Goal: Information Seeking & Learning: Learn about a topic

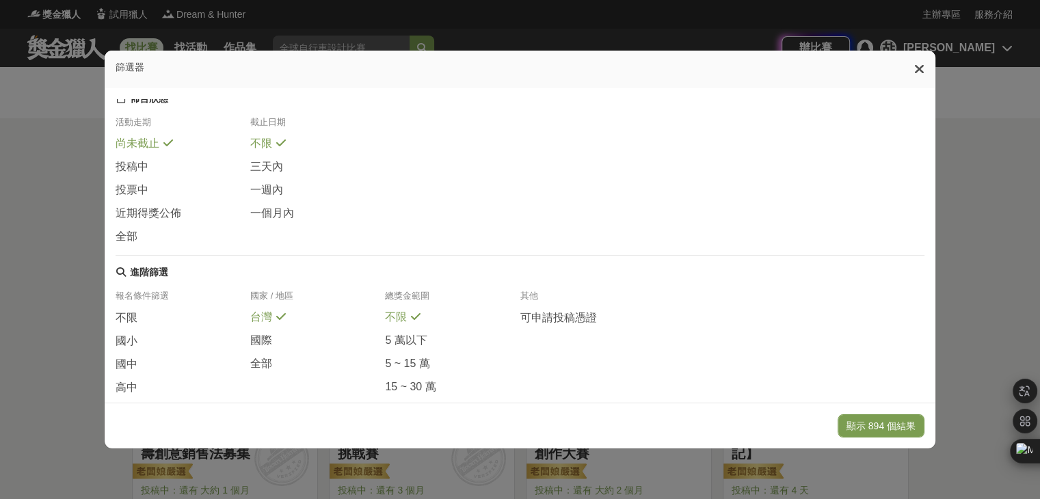
scroll to position [252, 0]
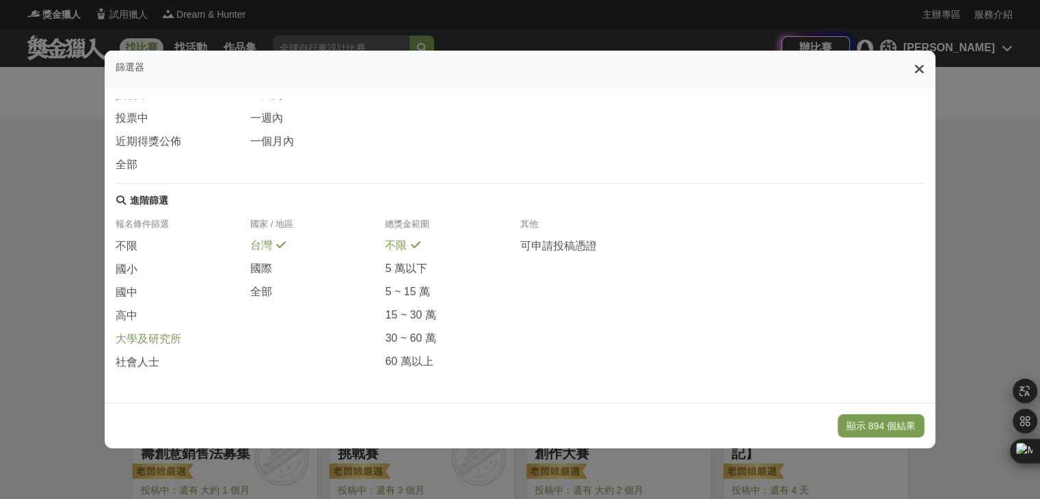
click at [146, 342] on span "大學及研究所" at bounding box center [149, 339] width 66 height 14
click at [137, 362] on span "社會人士" at bounding box center [138, 362] width 44 height 14
click at [853, 425] on button "顯示 161 個結果" at bounding box center [880, 425] width 87 height 23
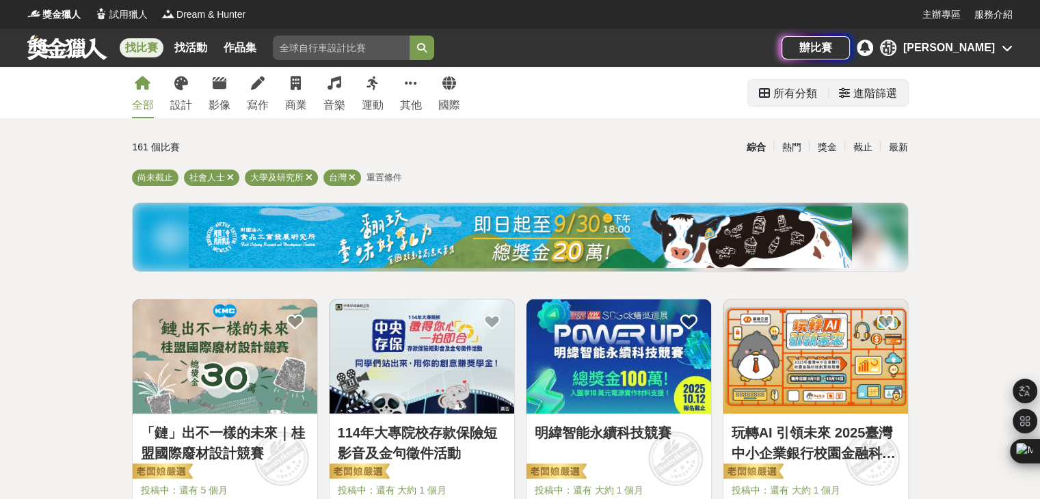
click at [889, 103] on div "進階篩選" at bounding box center [875, 93] width 44 height 27
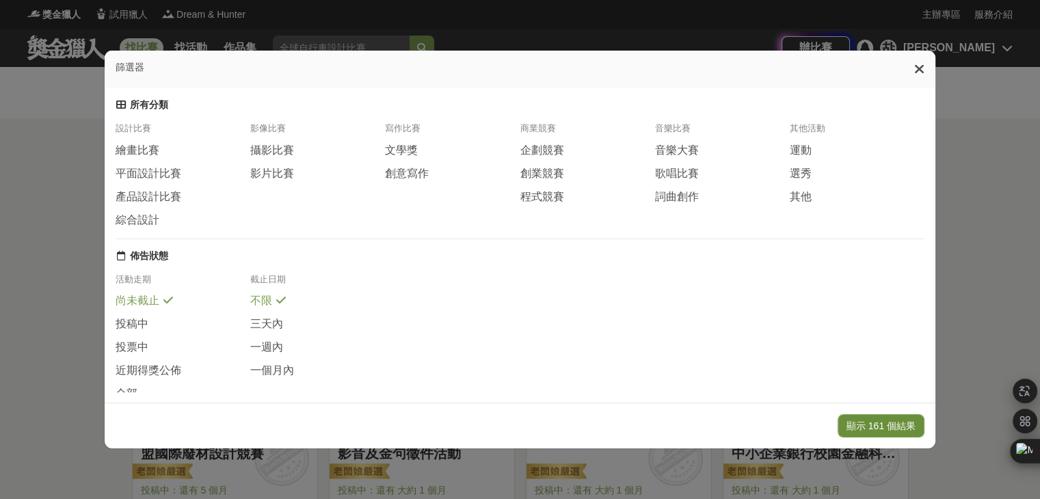
click at [884, 428] on button "顯示 161 個結果" at bounding box center [880, 425] width 87 height 23
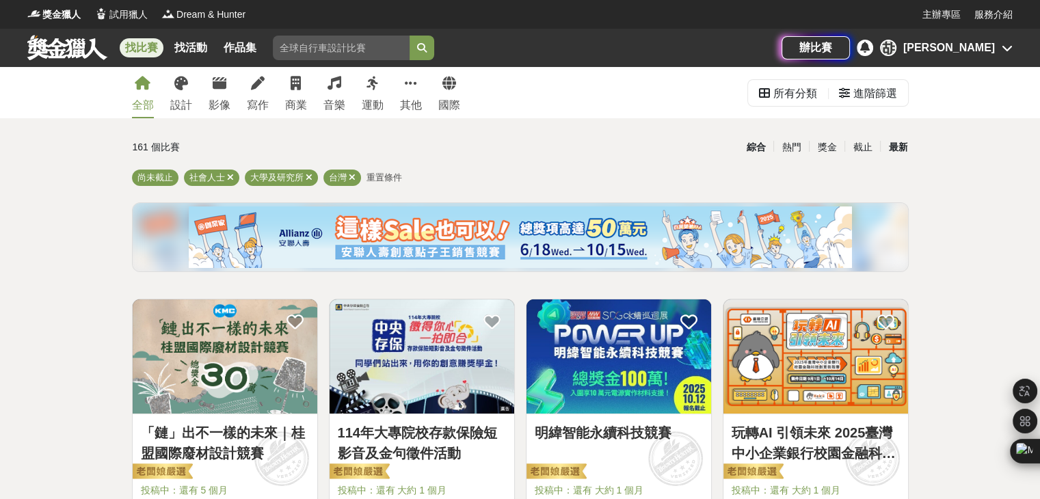
click at [893, 154] on div "最新" at bounding box center [898, 147] width 36 height 24
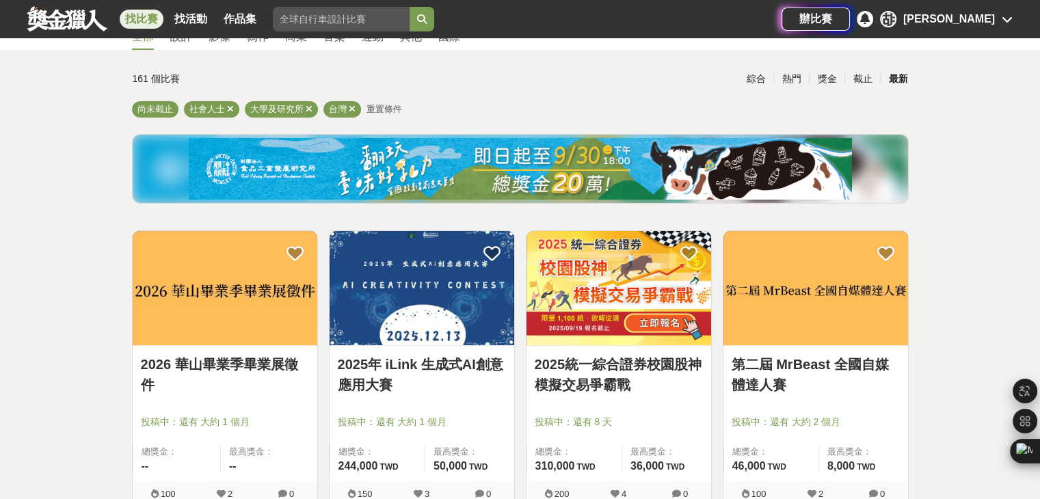
scroll to position [137, 0]
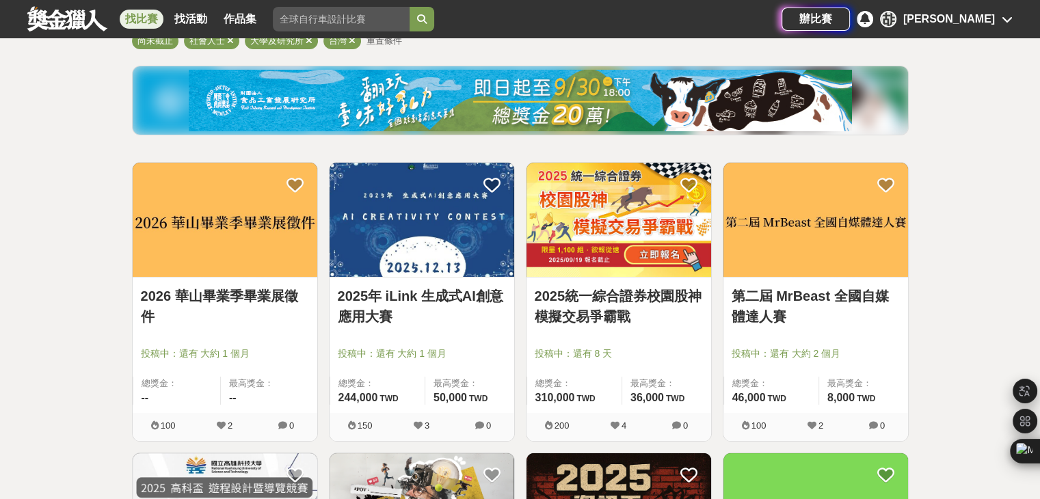
click at [485, 232] on img at bounding box center [421, 220] width 185 height 114
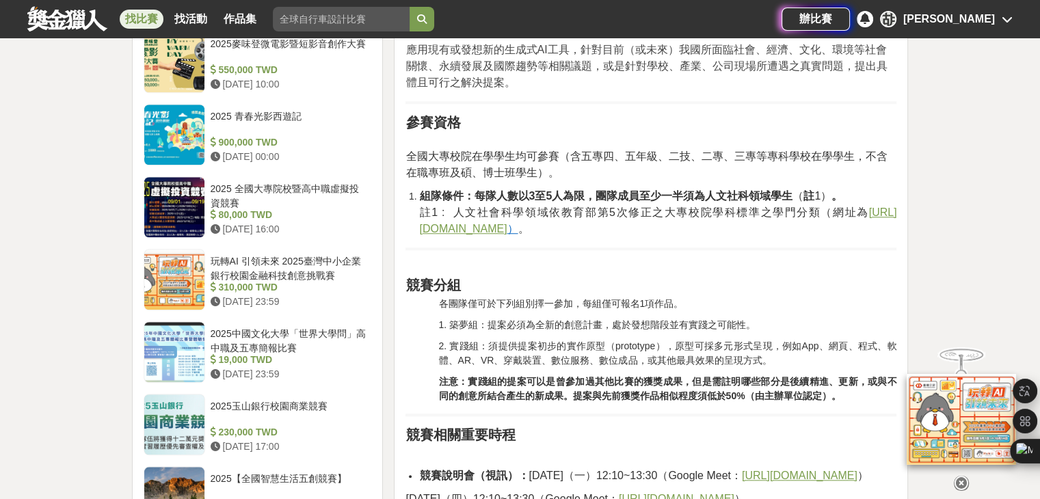
scroll to position [1299, 0]
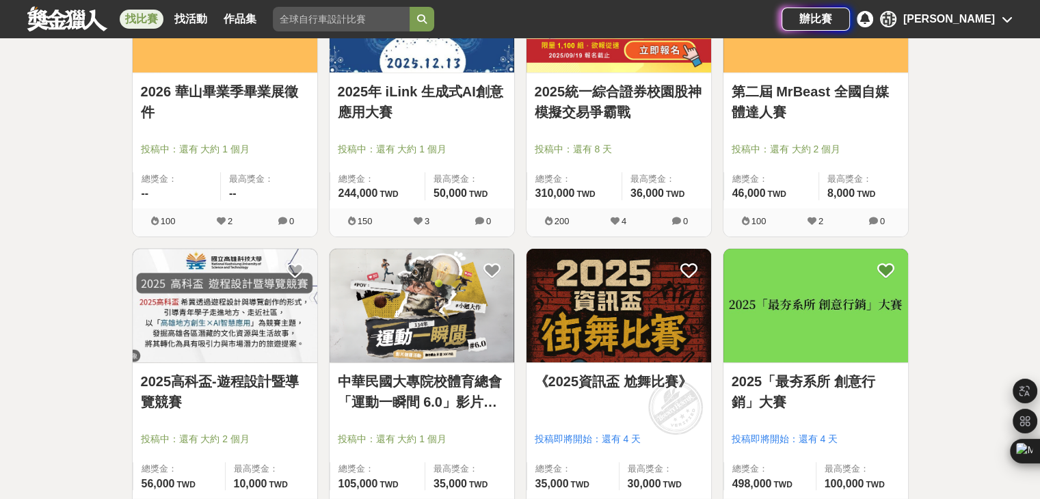
scroll to position [342, 0]
click at [175, 288] on img at bounding box center [225, 305] width 185 height 114
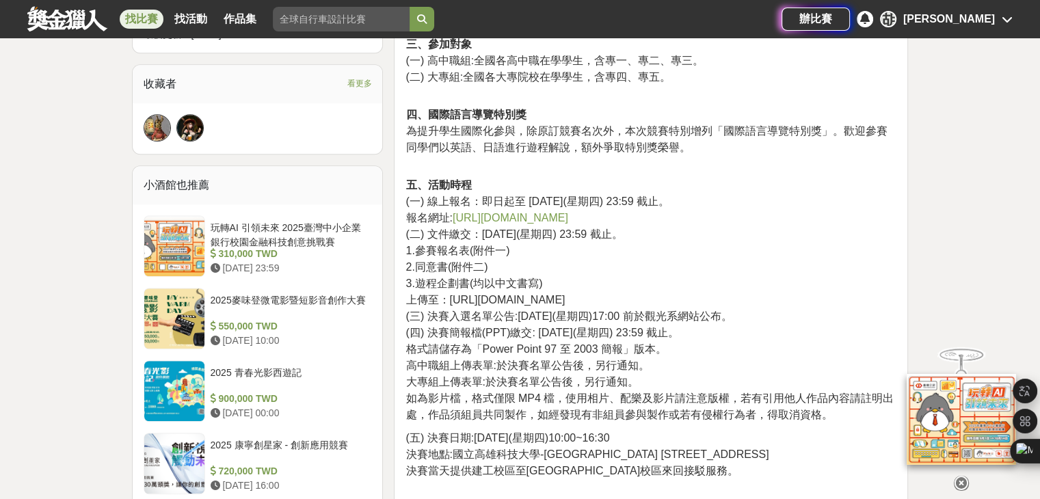
scroll to position [889, 0]
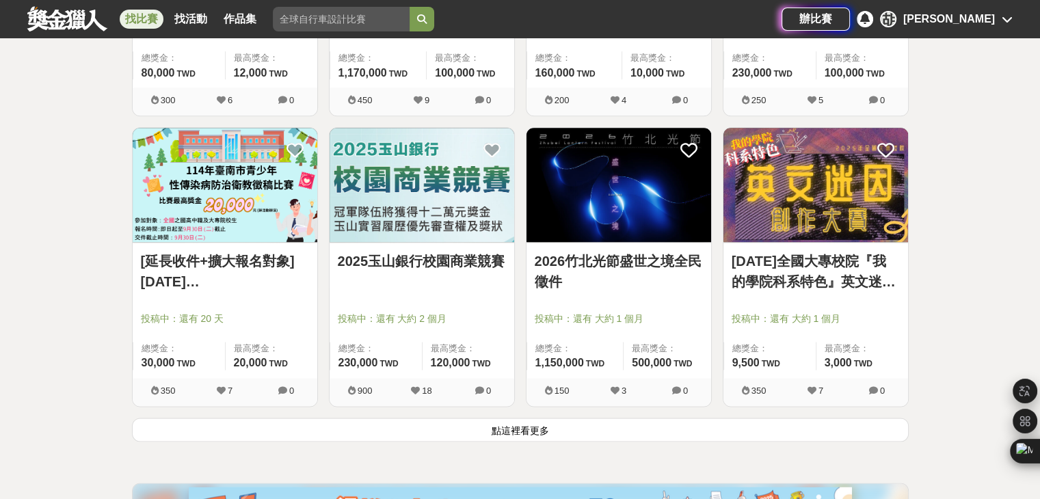
scroll to position [1709, 0]
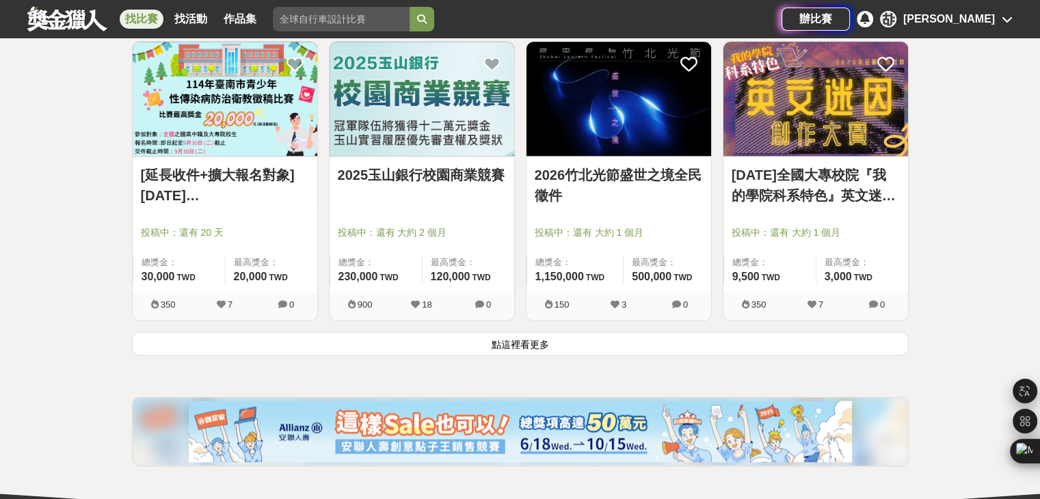
click at [516, 350] on button "點這裡看更多" at bounding box center [520, 344] width 777 height 24
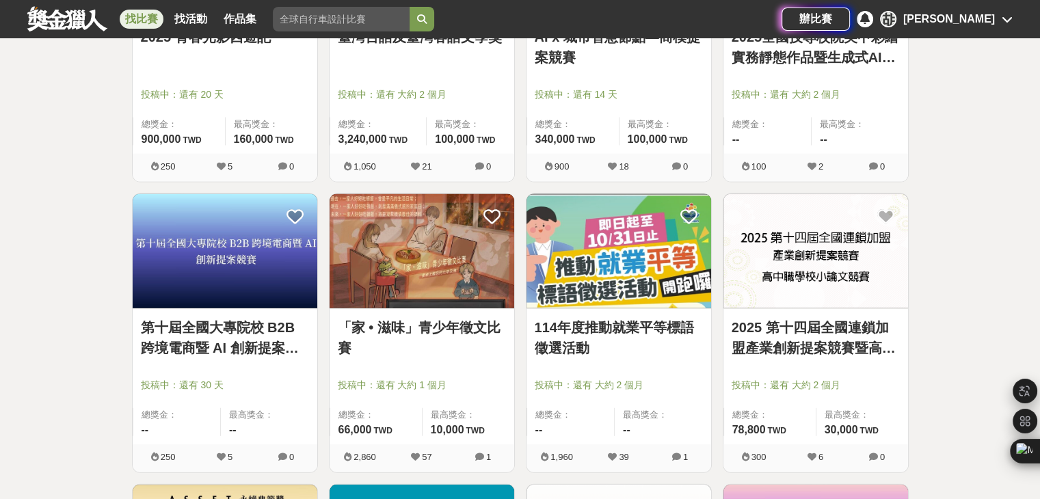
scroll to position [3350, 0]
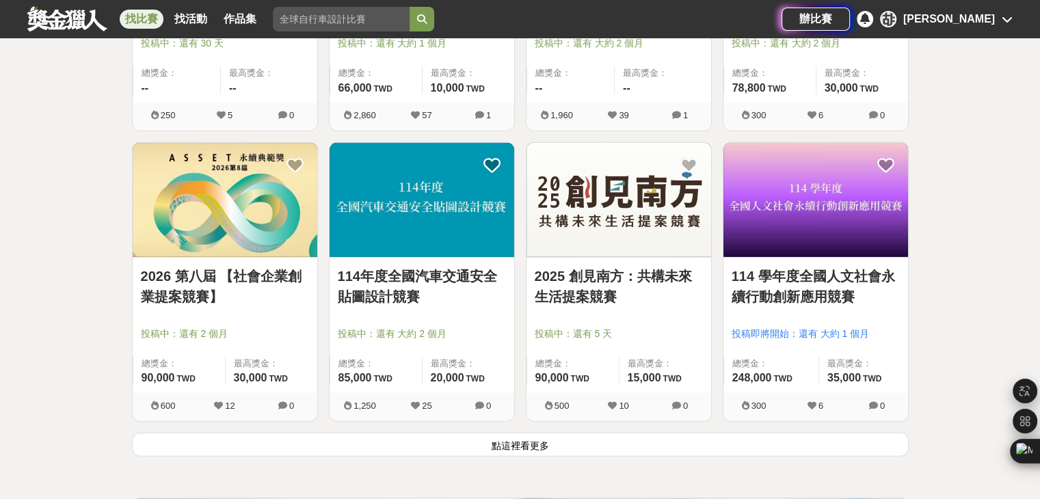
click at [426, 448] on button "點這裡看更多" at bounding box center [520, 445] width 777 height 24
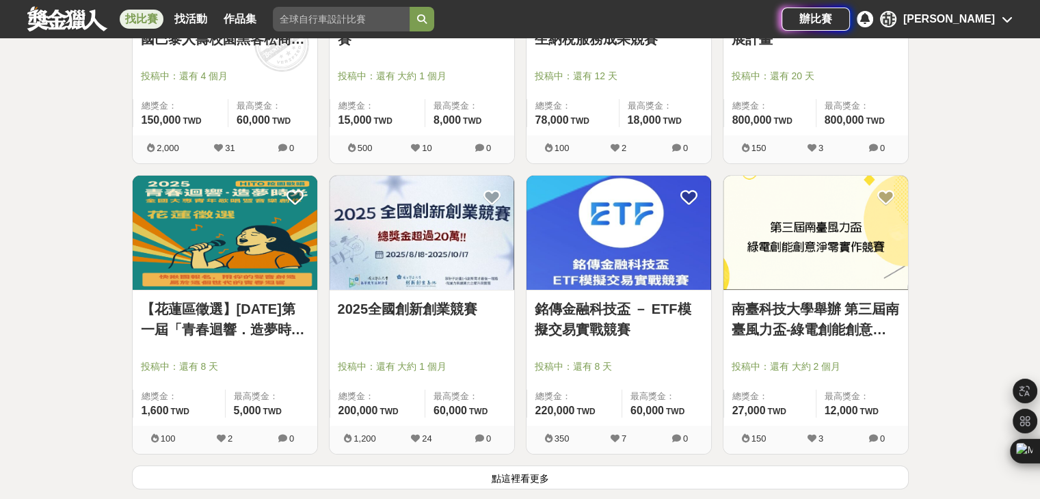
scroll to position [5127, 0]
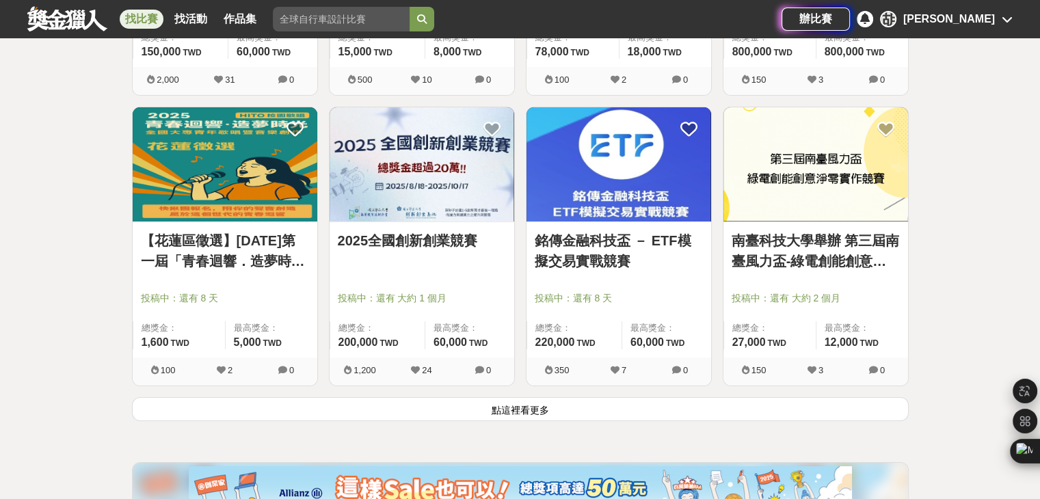
click at [483, 401] on button "點這裡看更多" at bounding box center [520, 409] width 777 height 24
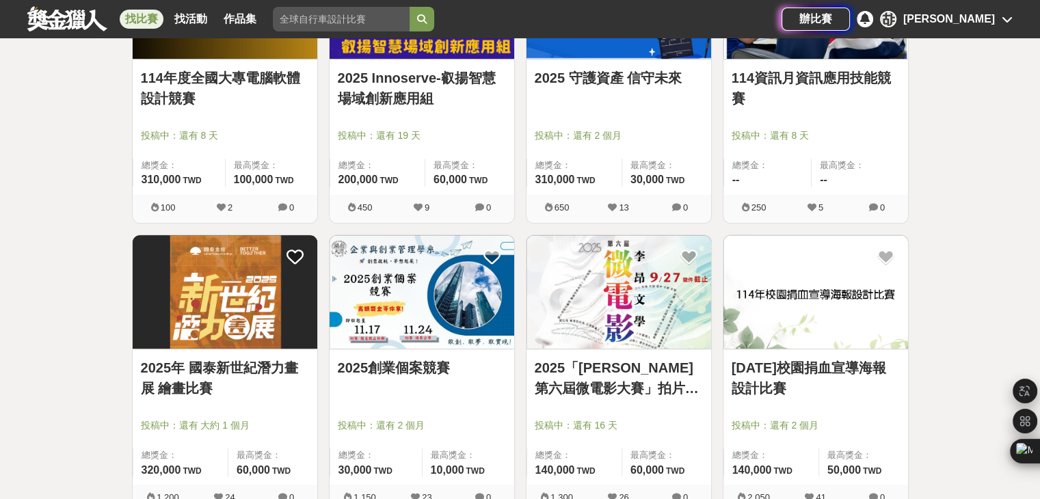
scroll to position [5879, 0]
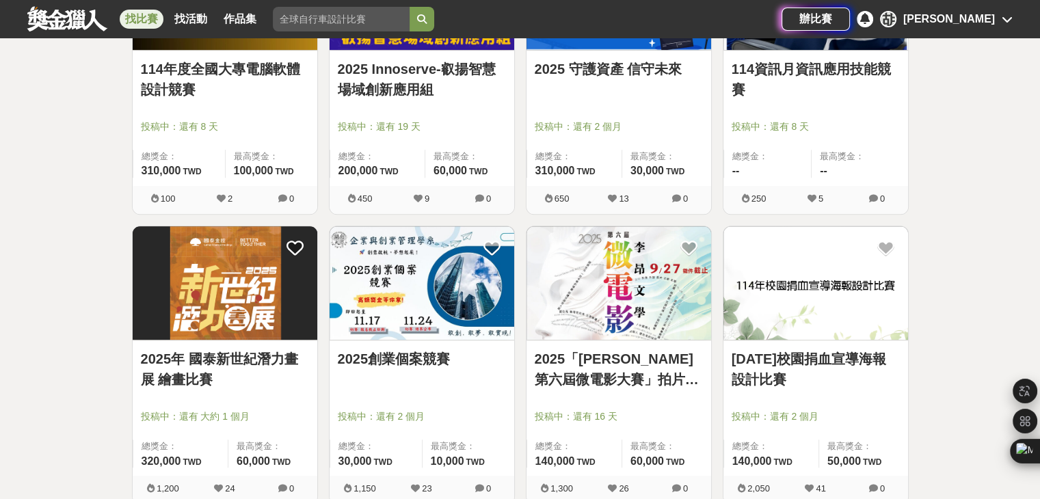
click at [751, 262] on img at bounding box center [815, 283] width 185 height 114
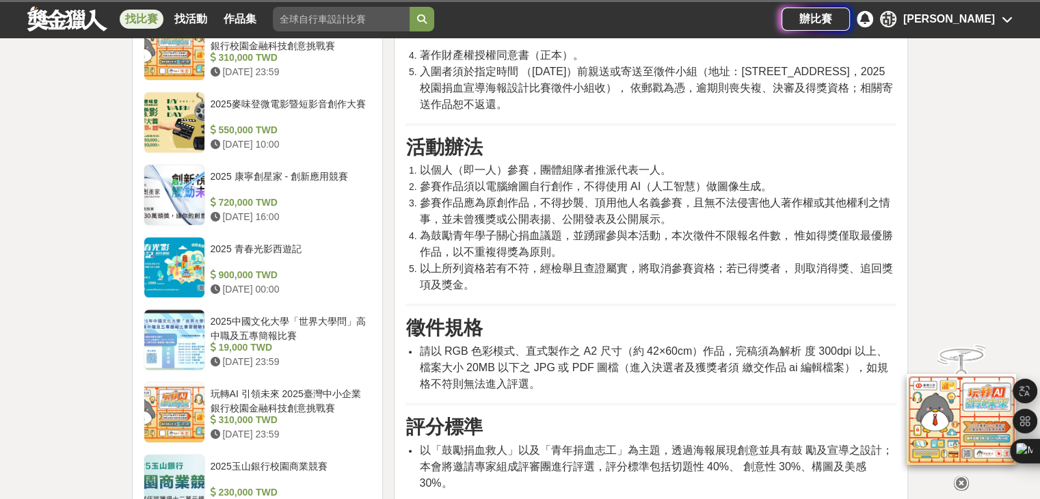
scroll to position [1162, 0]
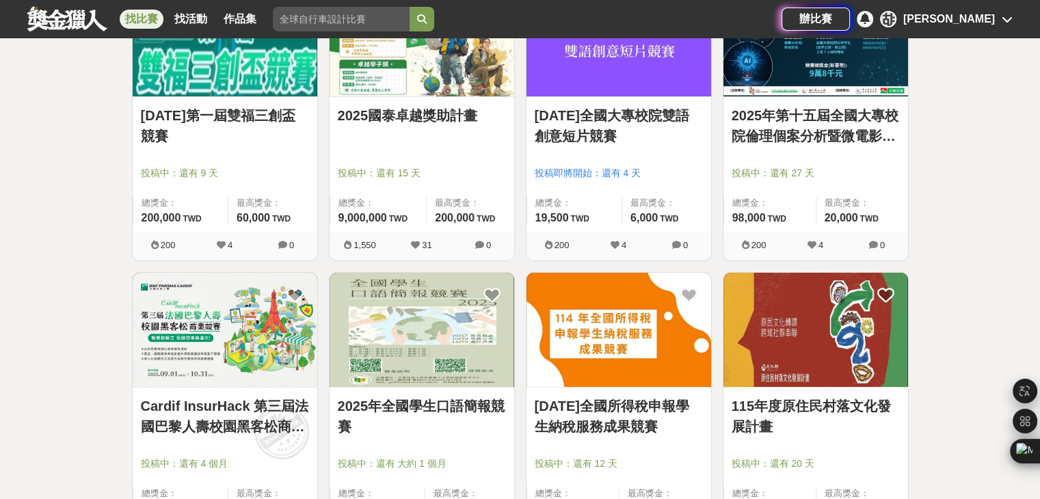
scroll to position [4649, 0]
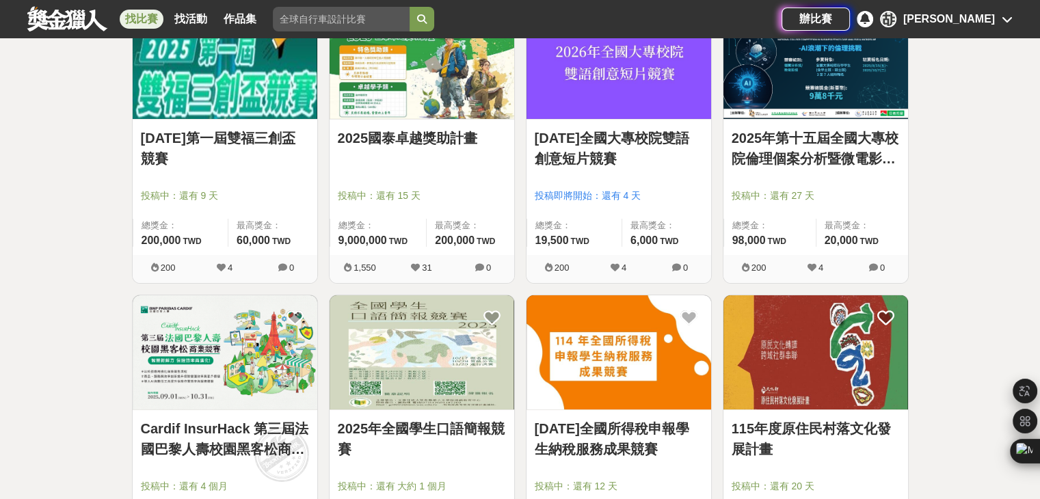
click at [829, 337] on img at bounding box center [815, 352] width 185 height 114
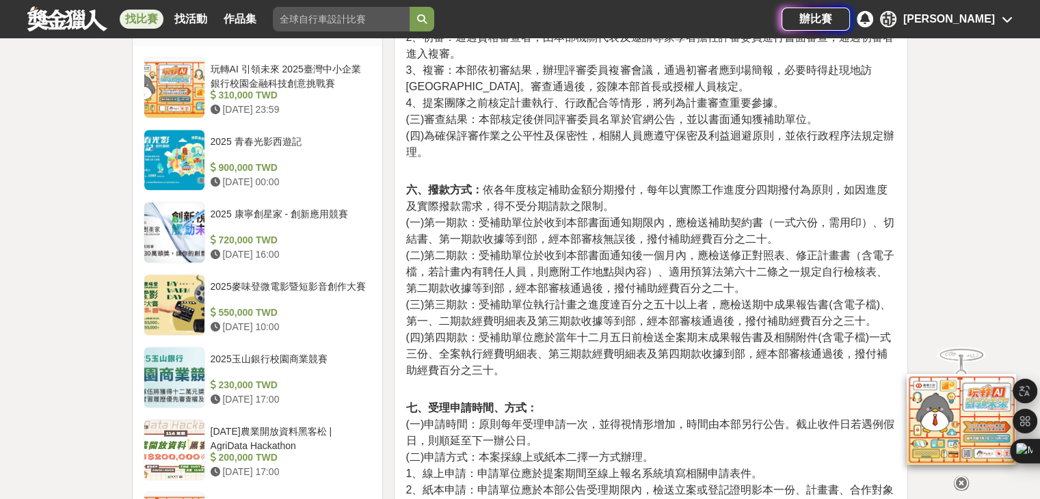
scroll to position [1094, 0]
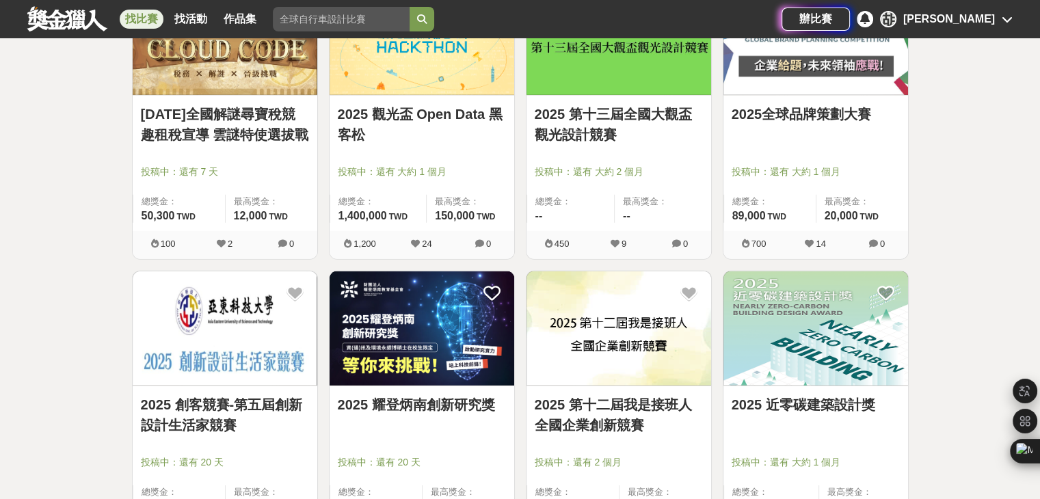
scroll to position [4238, 0]
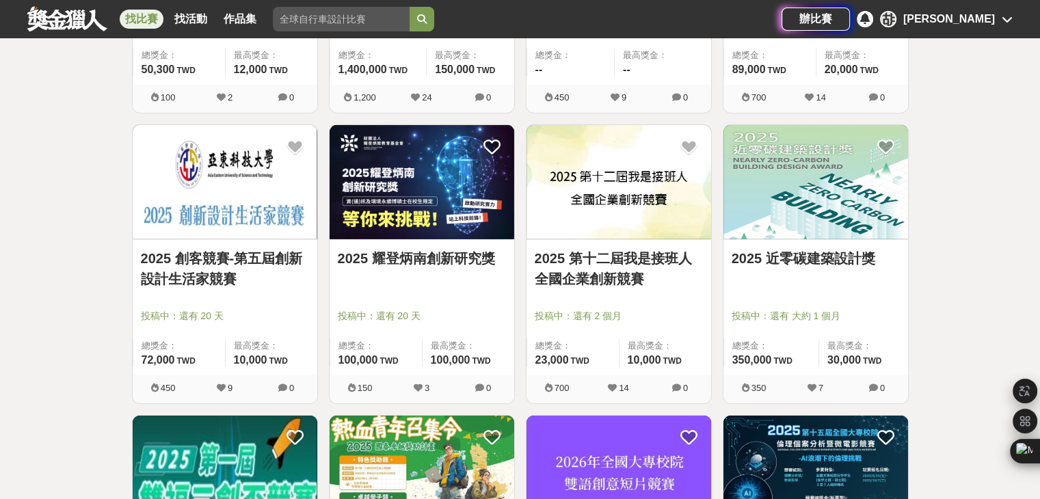
click at [819, 202] on img at bounding box center [815, 182] width 185 height 114
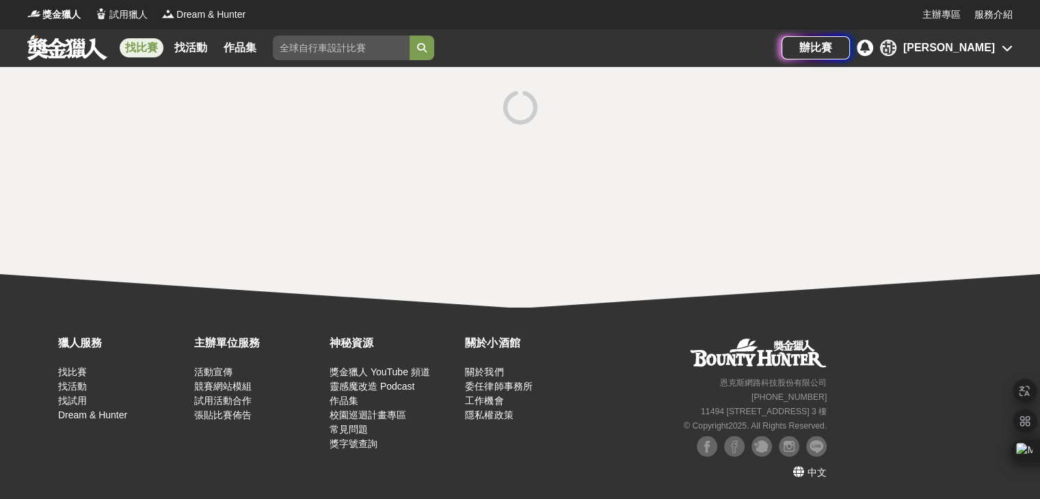
click at [819, 202] on div at bounding box center [520, 187] width 1040 height 241
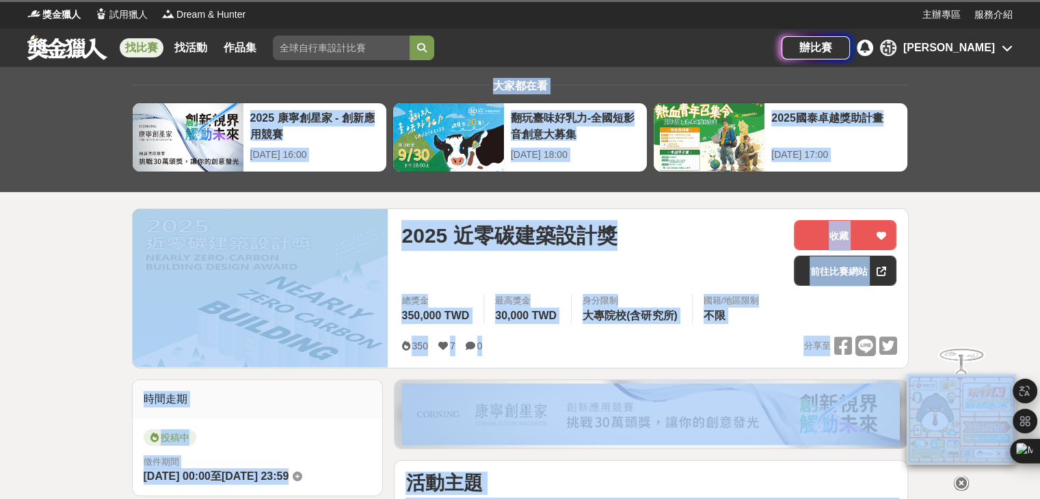
click at [662, 221] on div "2025 近零碳建築設計獎" at bounding box center [591, 235] width 381 height 31
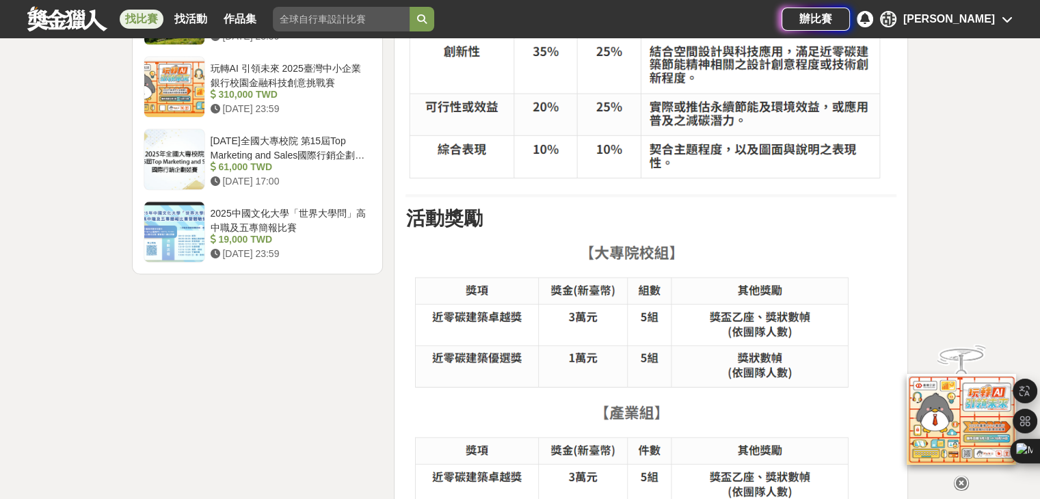
scroll to position [1572, 0]
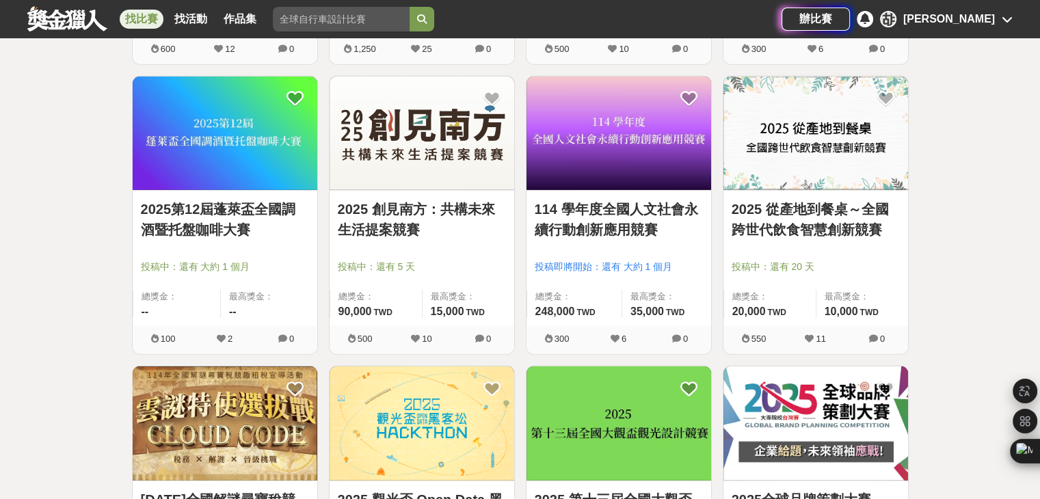
scroll to position [3691, 0]
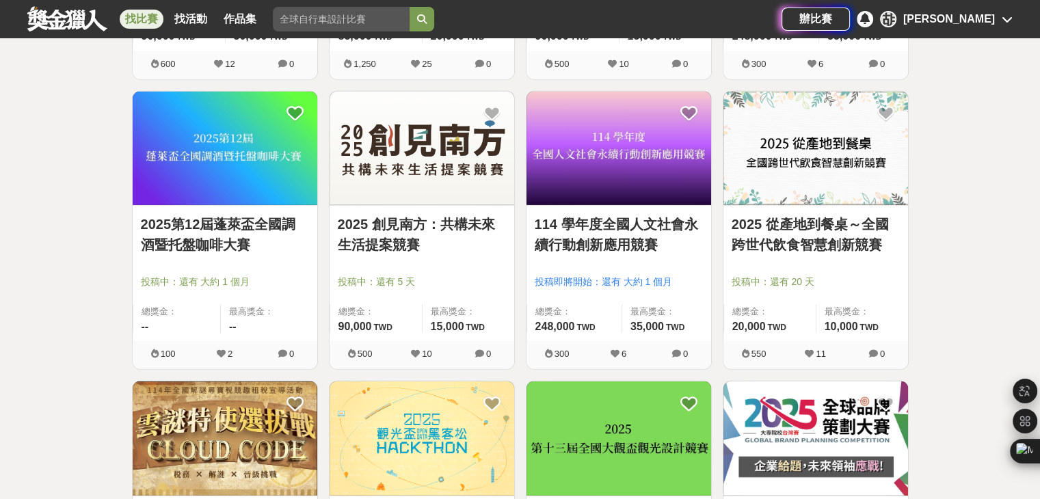
click at [645, 145] on img at bounding box center [618, 149] width 185 height 114
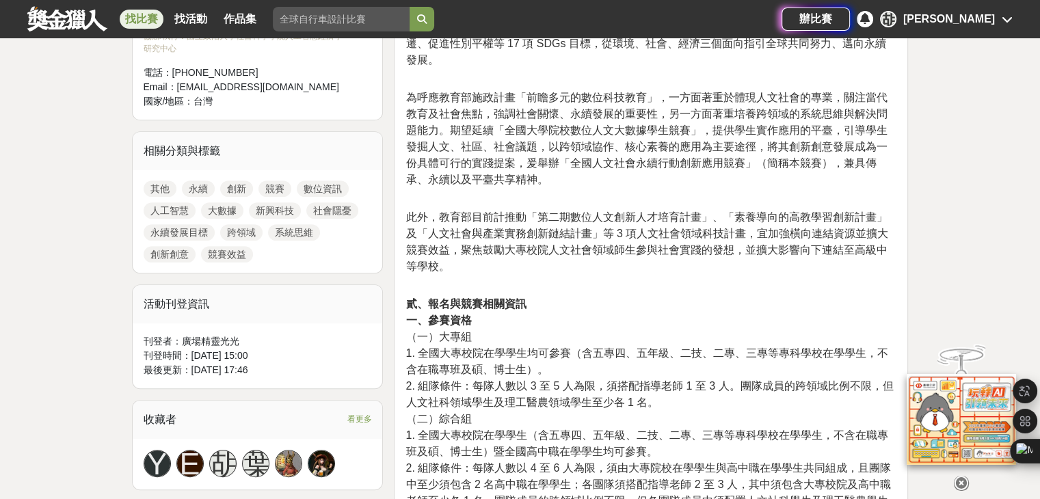
scroll to position [615, 0]
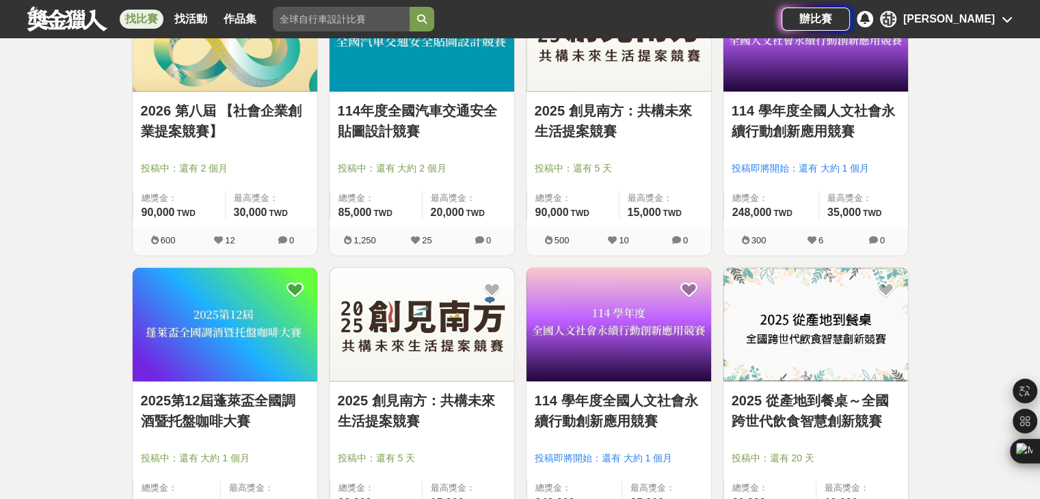
scroll to position [3555, 0]
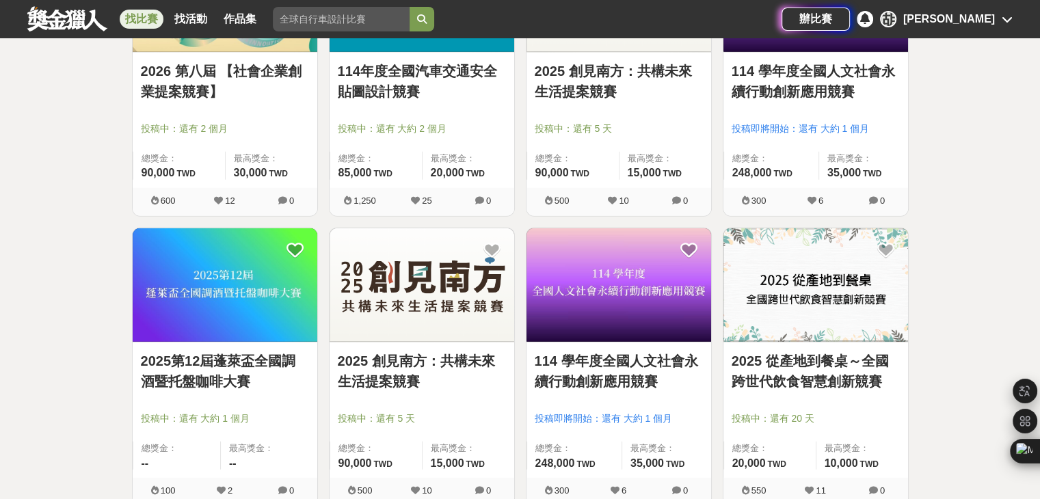
click at [361, 275] on img at bounding box center [421, 285] width 185 height 114
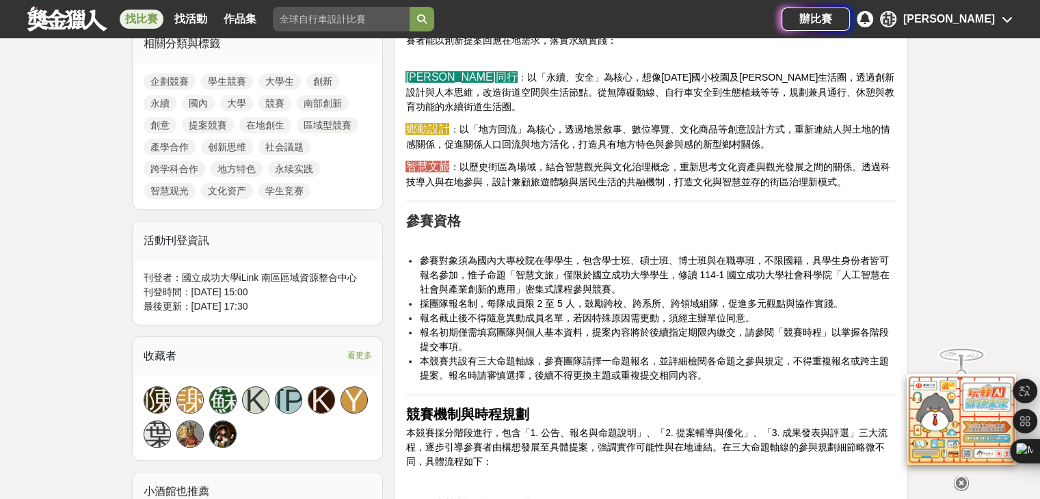
scroll to position [684, 0]
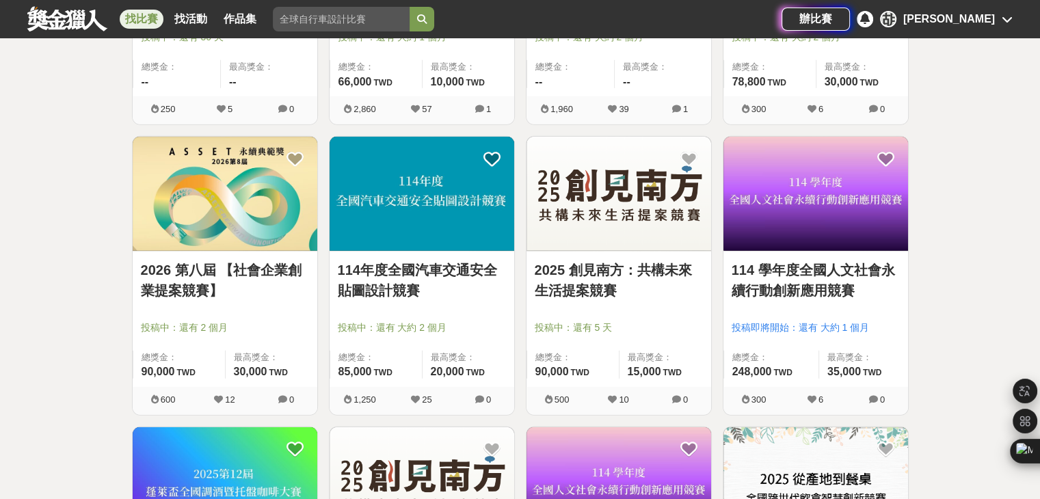
scroll to position [3350, 0]
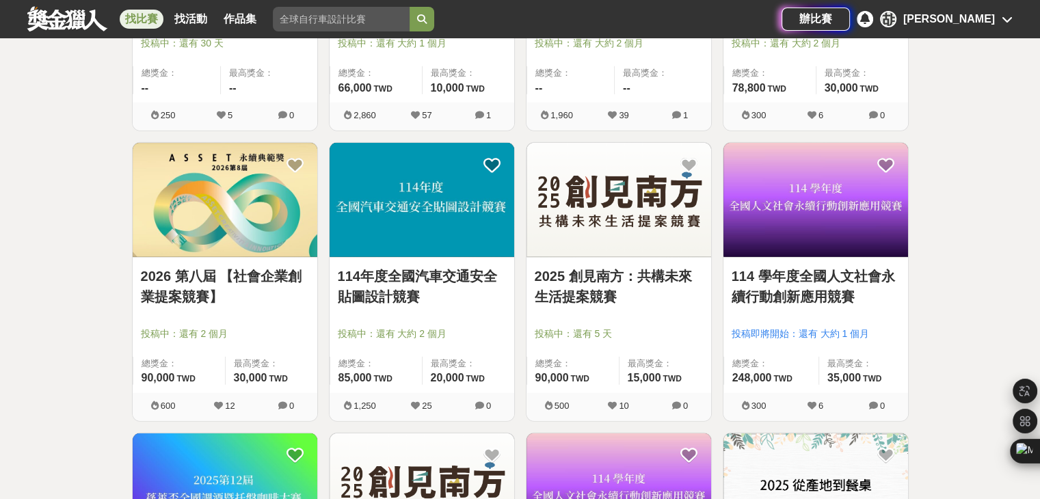
click at [754, 219] on img at bounding box center [815, 200] width 185 height 114
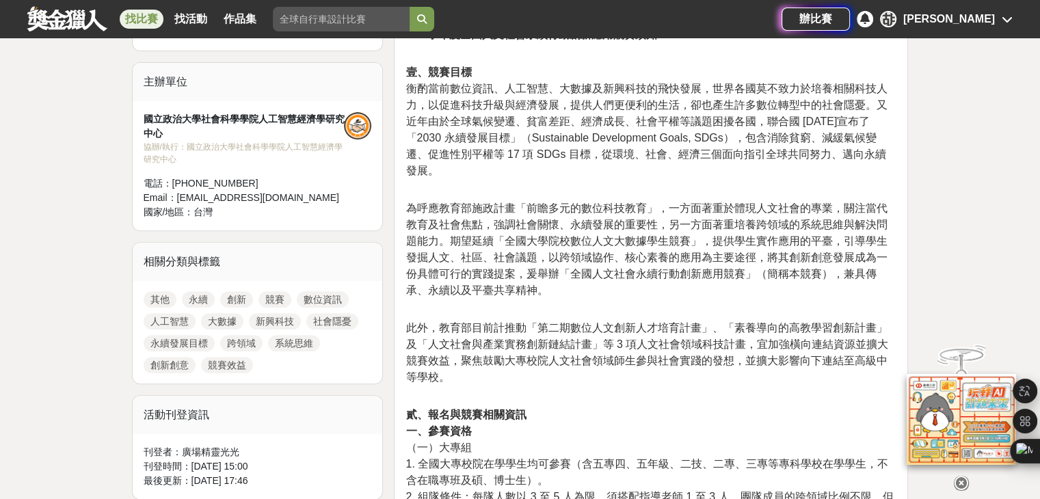
scroll to position [479, 0]
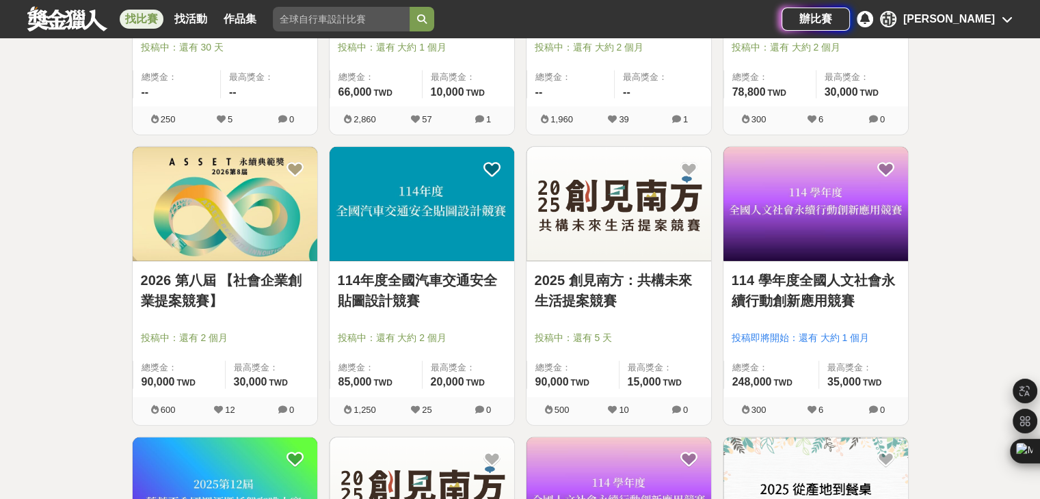
scroll to position [3350, 0]
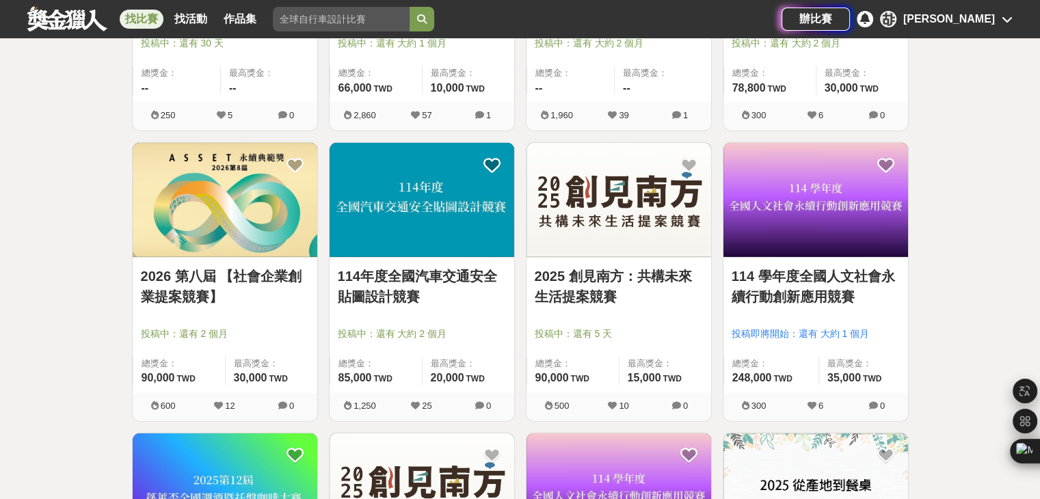
click at [616, 220] on img at bounding box center [618, 200] width 185 height 114
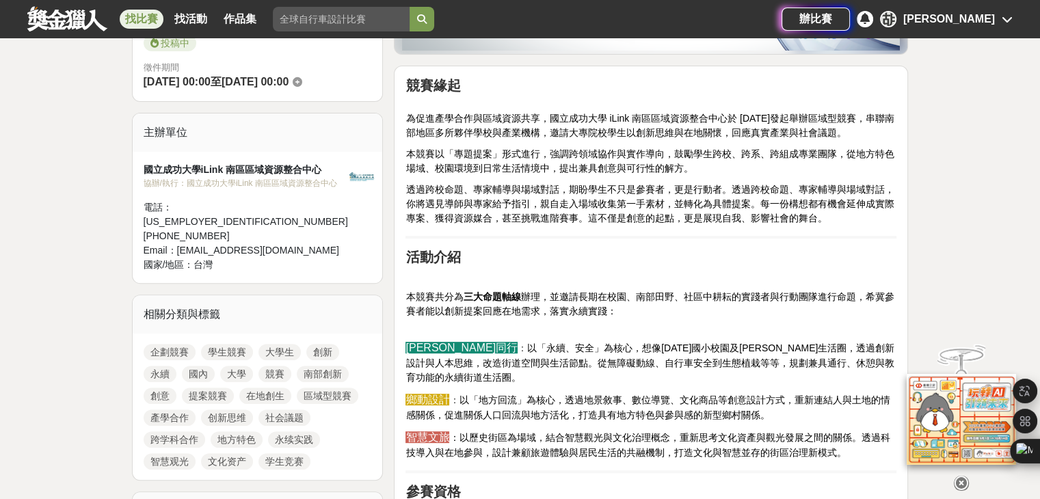
scroll to position [410, 0]
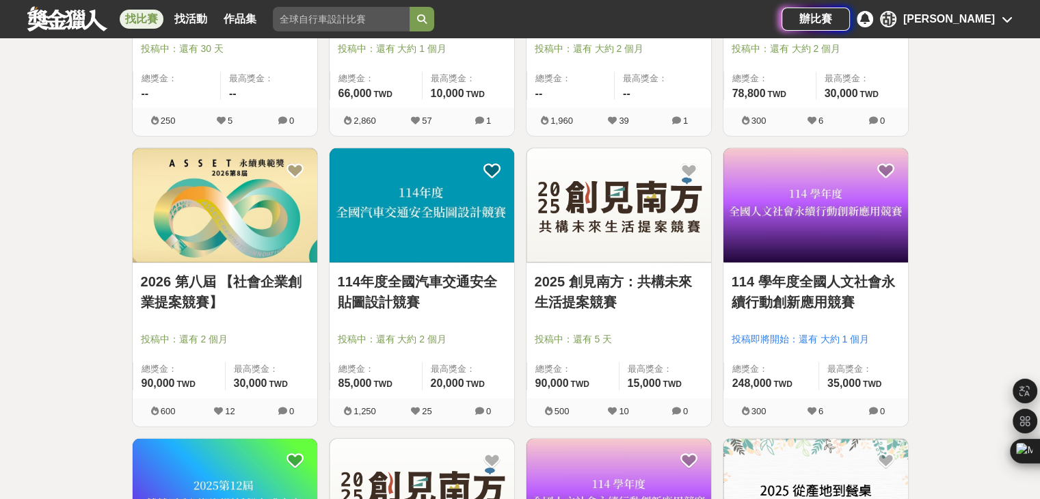
scroll to position [3350, 0]
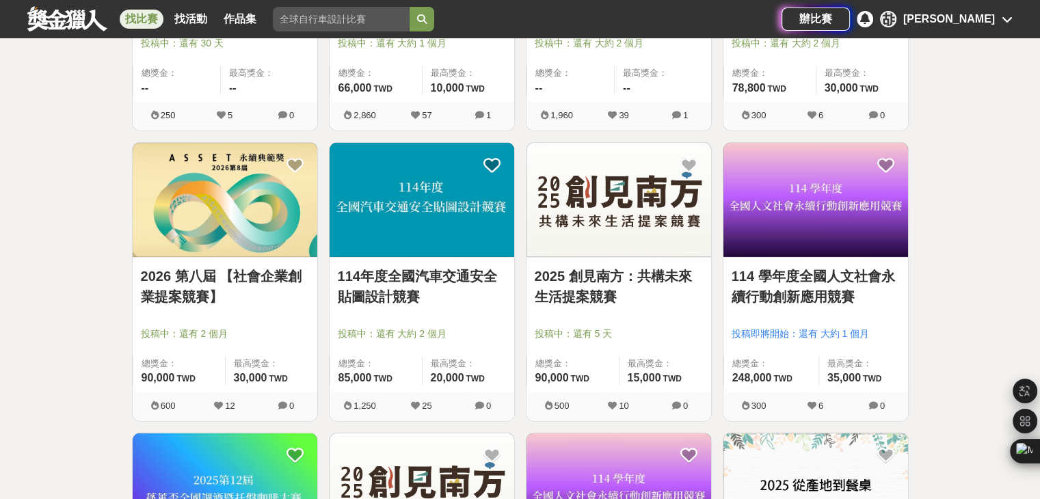
click at [416, 208] on img at bounding box center [421, 200] width 185 height 114
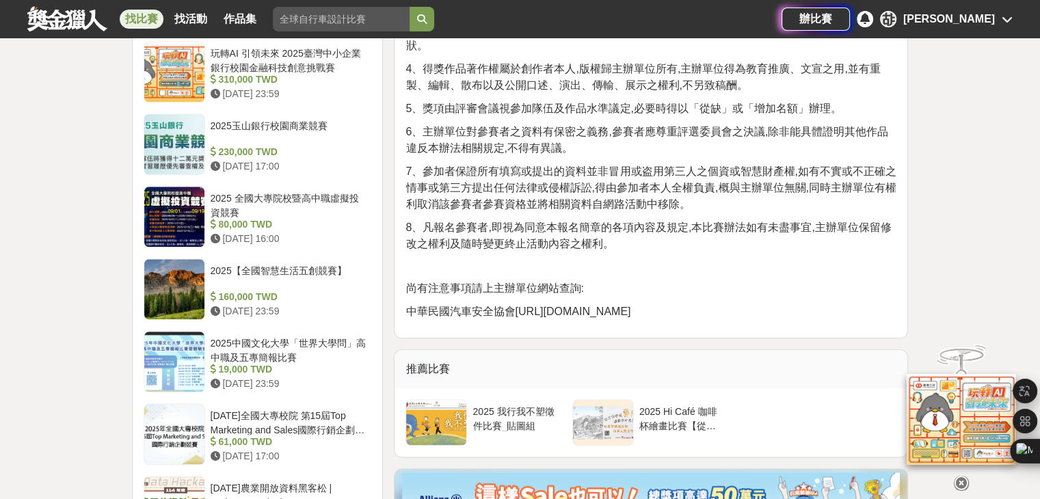
scroll to position [1367, 0]
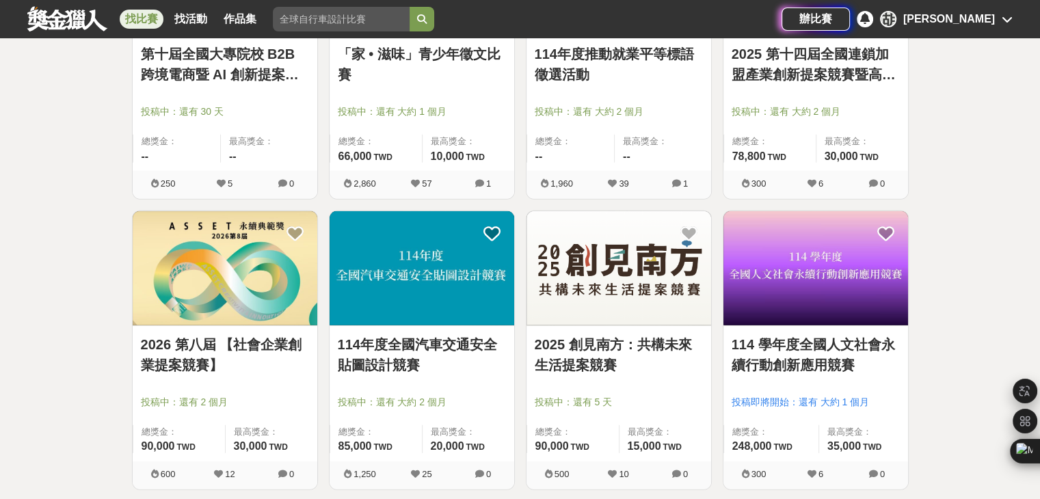
scroll to position [3076, 0]
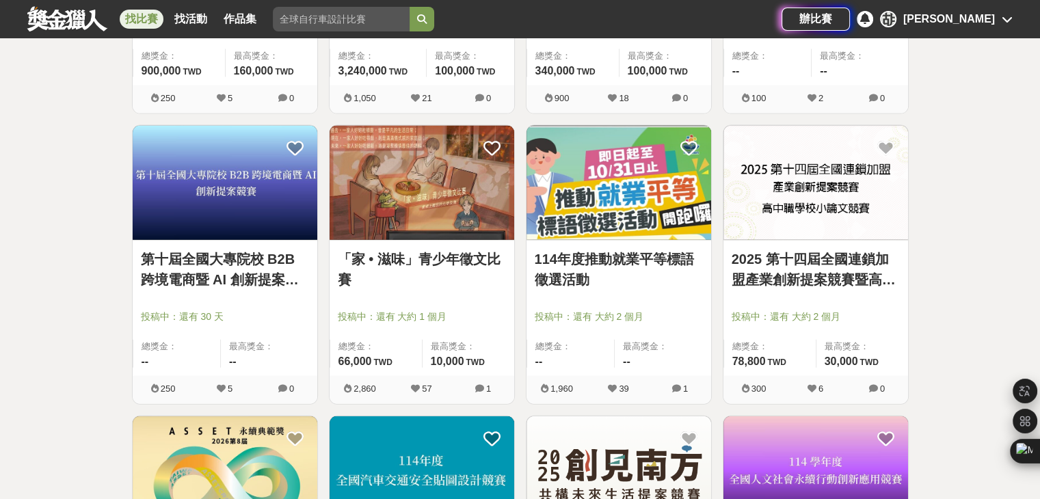
click at [452, 181] on img at bounding box center [421, 183] width 185 height 114
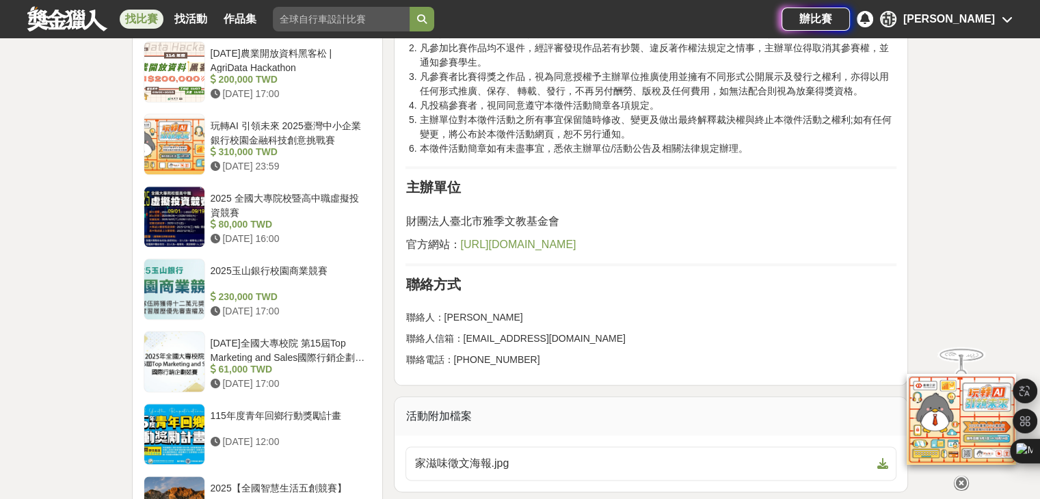
scroll to position [1436, 0]
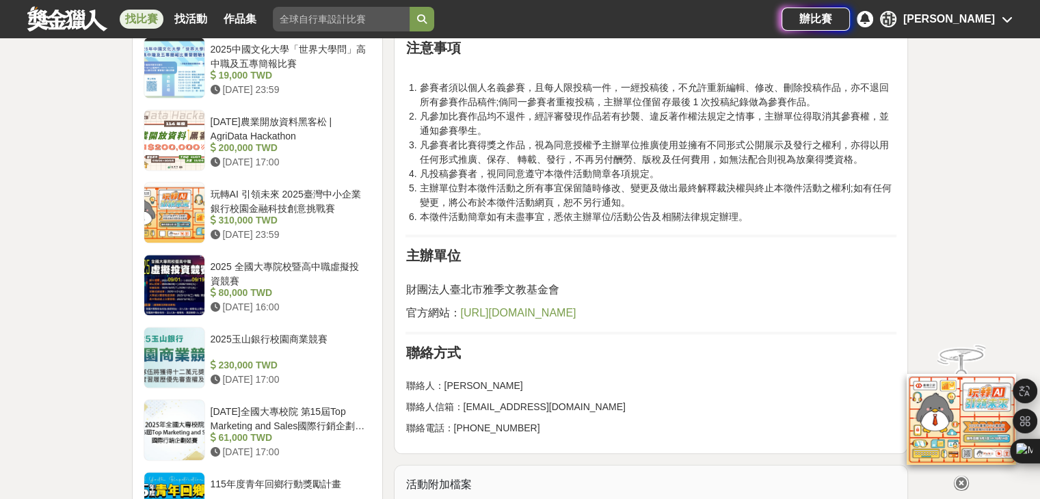
click at [509, 316] on span "[URL][DOMAIN_NAME]" at bounding box center [518, 313] width 116 height 12
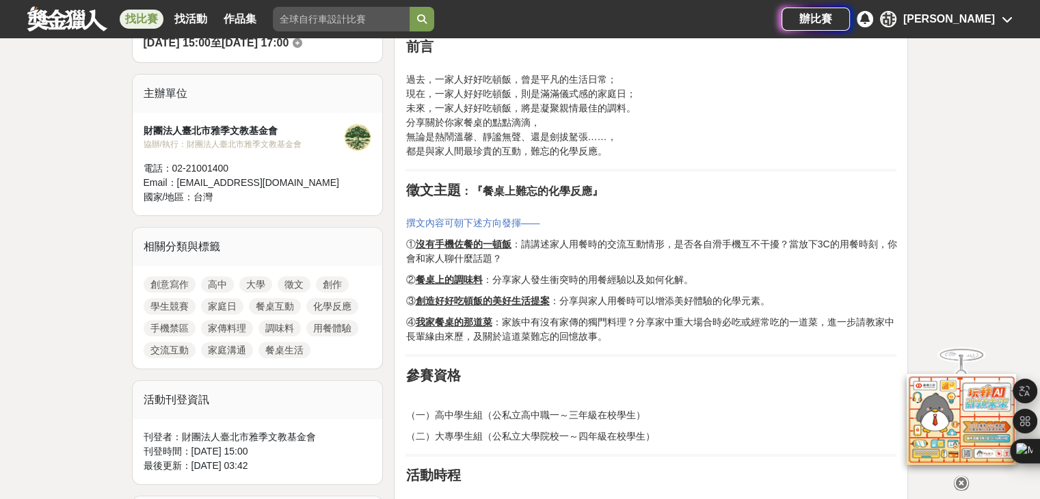
scroll to position [342, 0]
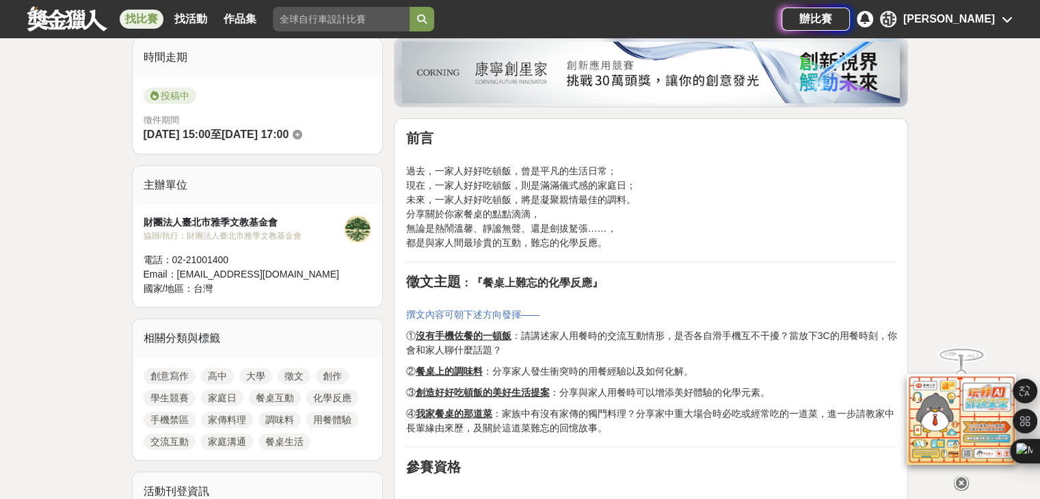
drag, startPoint x: 407, startPoint y: 129, endPoint x: 417, endPoint y: 183, distance: 55.0
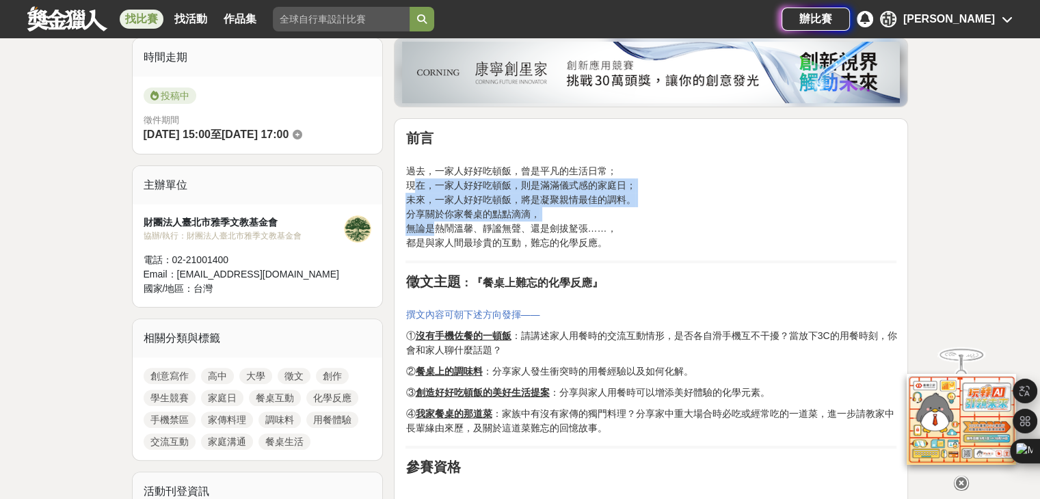
drag, startPoint x: 417, startPoint y: 183, endPoint x: 451, endPoint y: 258, distance: 82.6
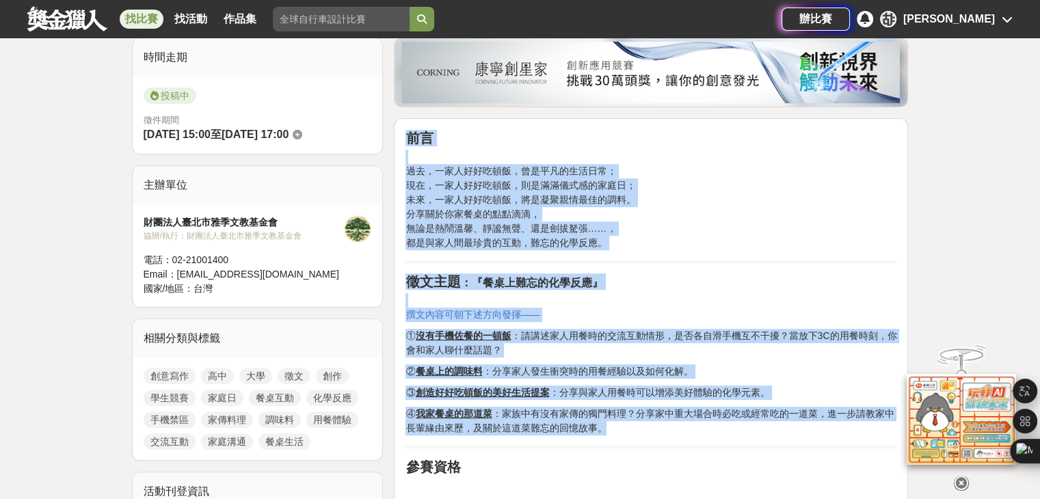
drag, startPoint x: 401, startPoint y: 137, endPoint x: 679, endPoint y: 425, distance: 399.3
copy div "lo ip，dolorsit，ametconse； ad，elitsedd，eiusmodtemp； in，utlabore，etdoloremag。 ali…"
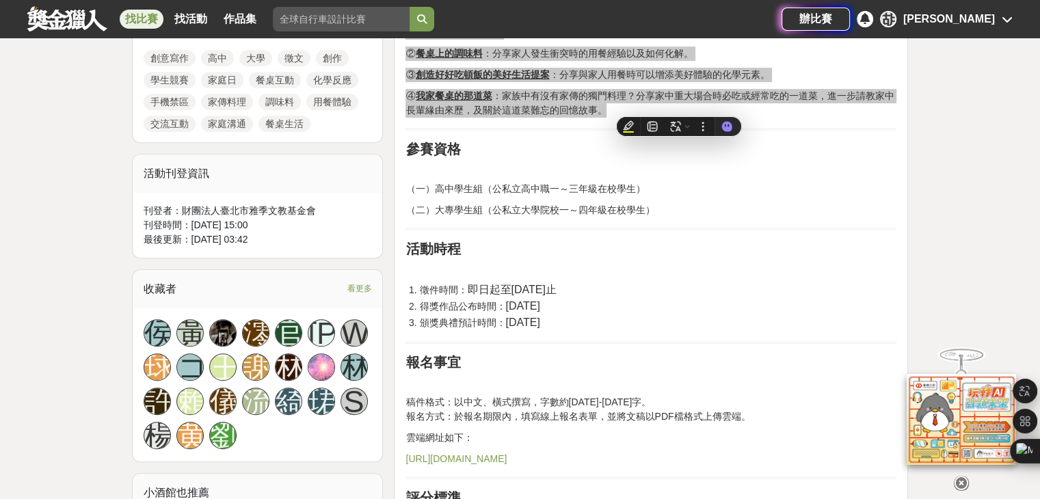
scroll to position [684, 0]
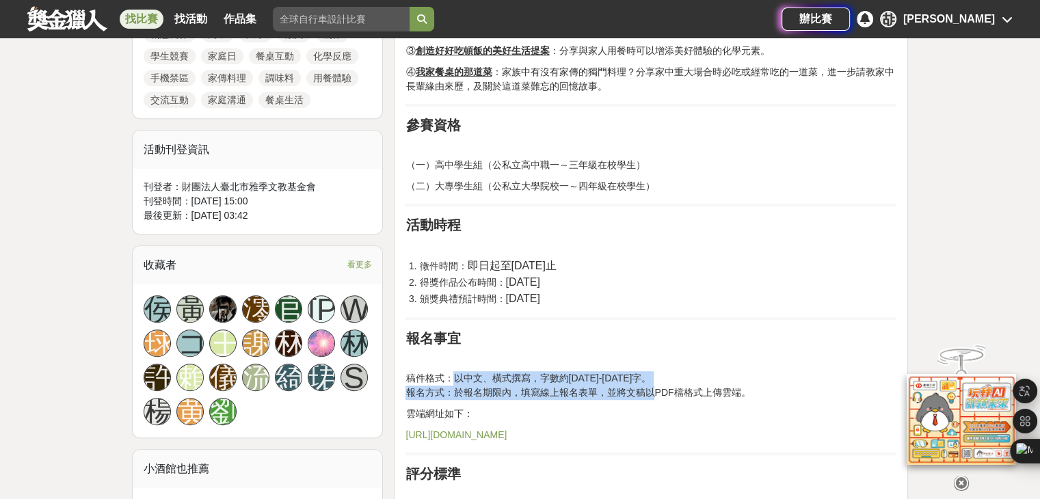
drag, startPoint x: 455, startPoint y: 381, endPoint x: 651, endPoint y: 388, distance: 195.7
click at [651, 388] on p "稿件格式：以中文、橫式撰寫，字數約[DATE]-[DATE]字。 報名方式：於報名期限內，填寫線上報名表單，並將文稿以PDF檔格式上傳雲端。" at bounding box center [650, 385] width 491 height 29
click at [638, 371] on p "稿件格式：以中文、橫式撰寫，字數約[DATE]-[DATE]字。 報名方式：於報名期限內，填寫線上報名表單，並將文稿以PDF檔格式上傳雲端。" at bounding box center [650, 385] width 491 height 29
drag, startPoint x: 631, startPoint y: 378, endPoint x: 448, endPoint y: 381, distance: 182.5
click at [448, 381] on span "稿件格式：以中文、橫式撰寫，字數約[DATE]-[DATE]字。" at bounding box center [527, 378] width 245 height 11
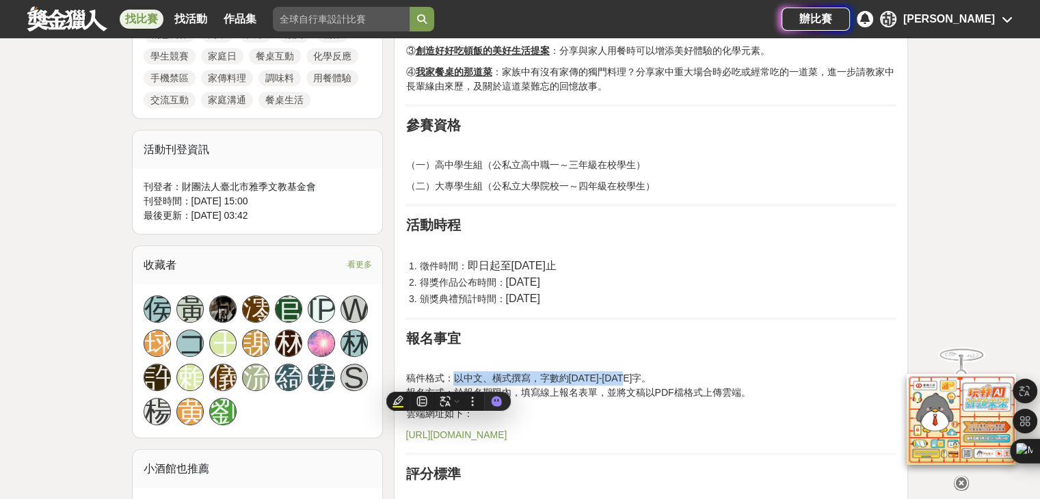
click at [591, 428] on p "[URL][DOMAIN_NAME]" at bounding box center [650, 435] width 491 height 14
drag, startPoint x: 452, startPoint y: 373, endPoint x: 652, endPoint y: 378, distance: 200.4
click at [652, 378] on p "稿件格式：以中文、橫式撰寫，字數約[DATE]-[DATE]字。 報名方式：於報名期限內，填寫線上報名表單，並將文稿以PDF檔格式上傳雲端。" at bounding box center [650, 385] width 491 height 29
click at [653, 378] on p "稿件格式：以中文、橫式撰寫，字數約[DATE]-[DATE]字。 報名方式：於報名期限內，填寫線上報名表單，並將文稿以PDF檔格式上傳雲端。" at bounding box center [650, 385] width 491 height 29
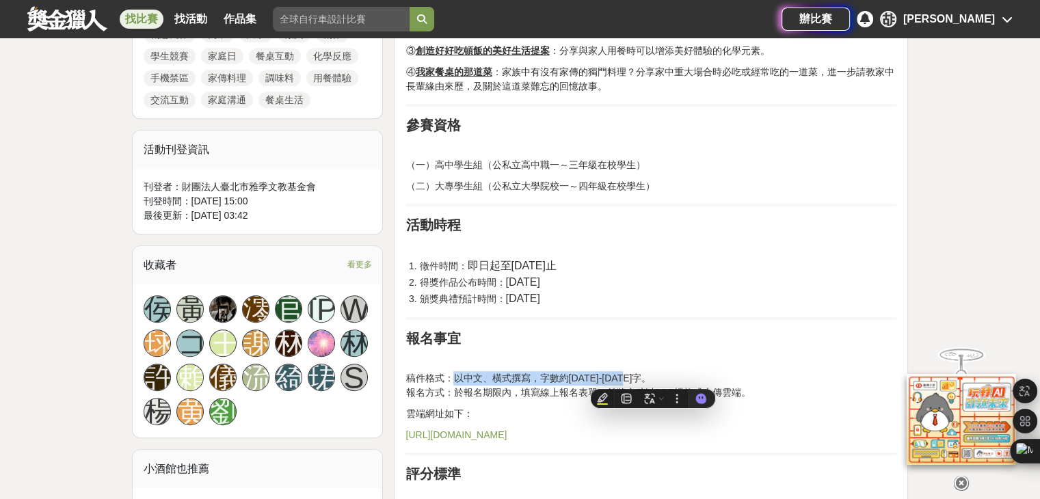
copy span "以中文、橫式撰寫，字數約[DATE]-[DATE]字。"
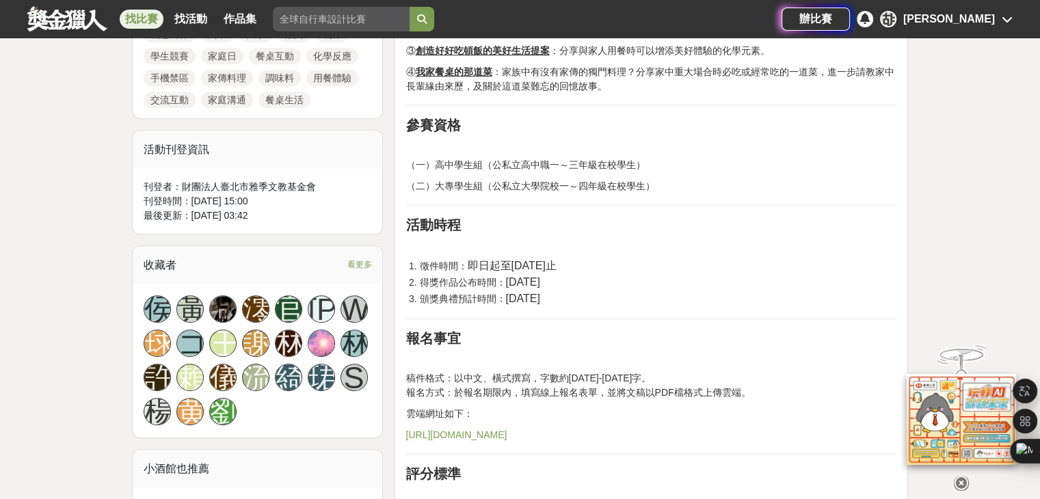
click at [668, 297] on li "頒獎典禮預計時間： [DATE]" at bounding box center [657, 299] width 477 height 16
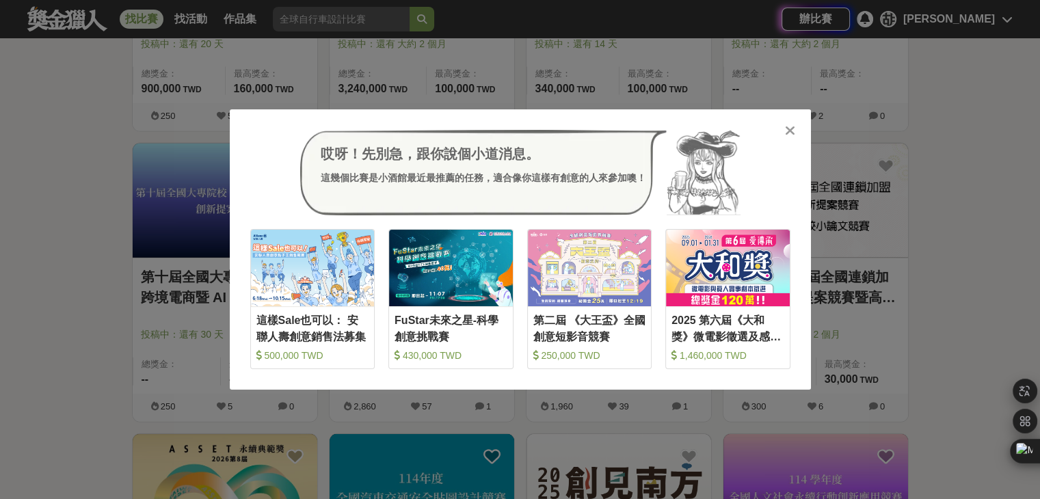
scroll to position [3076, 0]
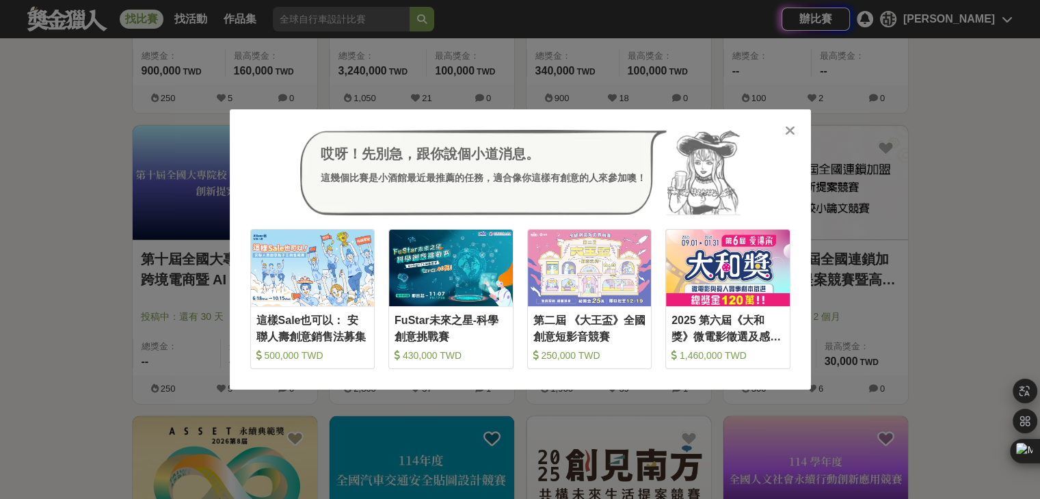
click at [788, 135] on icon at bounding box center [790, 131] width 10 height 14
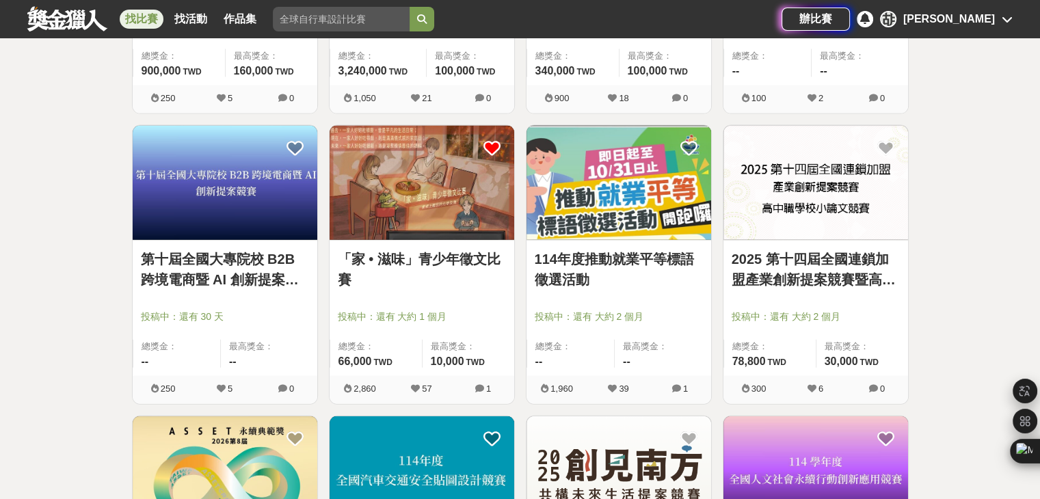
click at [492, 145] on icon at bounding box center [491, 147] width 17 height 17
click at [486, 139] on icon at bounding box center [491, 147] width 17 height 17
click at [649, 250] on link "114年度推動就業平等標語徵選活動" at bounding box center [619, 269] width 168 height 41
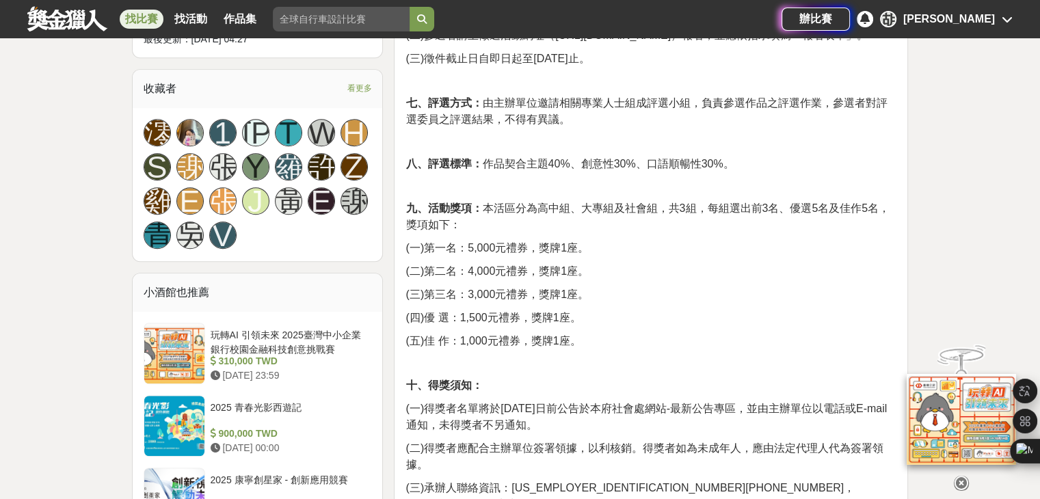
scroll to position [684, 0]
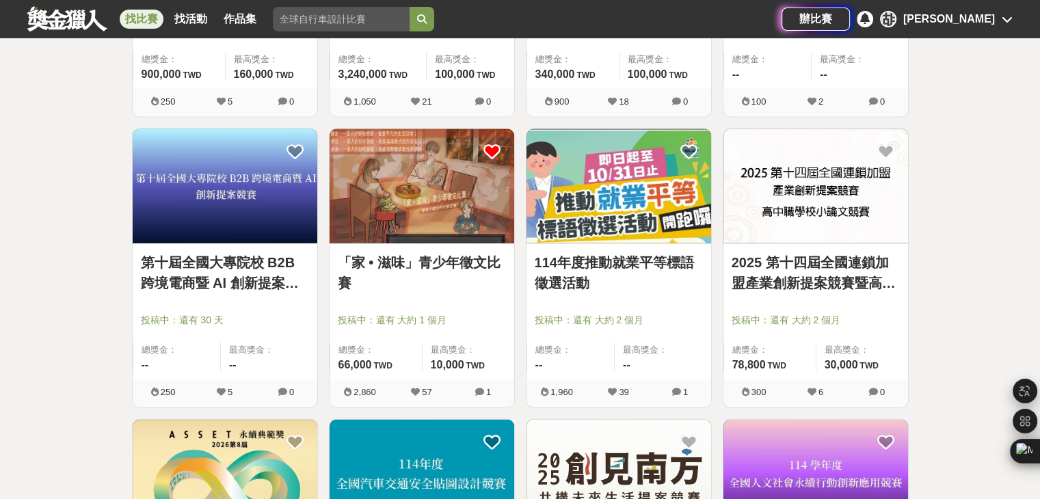
scroll to position [3076, 0]
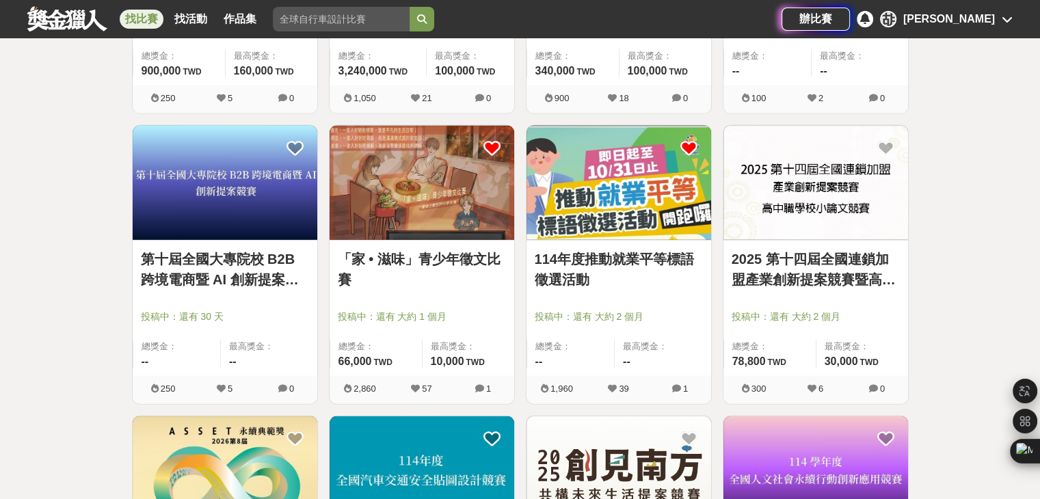
click at [682, 139] on icon at bounding box center [688, 147] width 17 height 17
click at [686, 148] on icon at bounding box center [688, 147] width 17 height 17
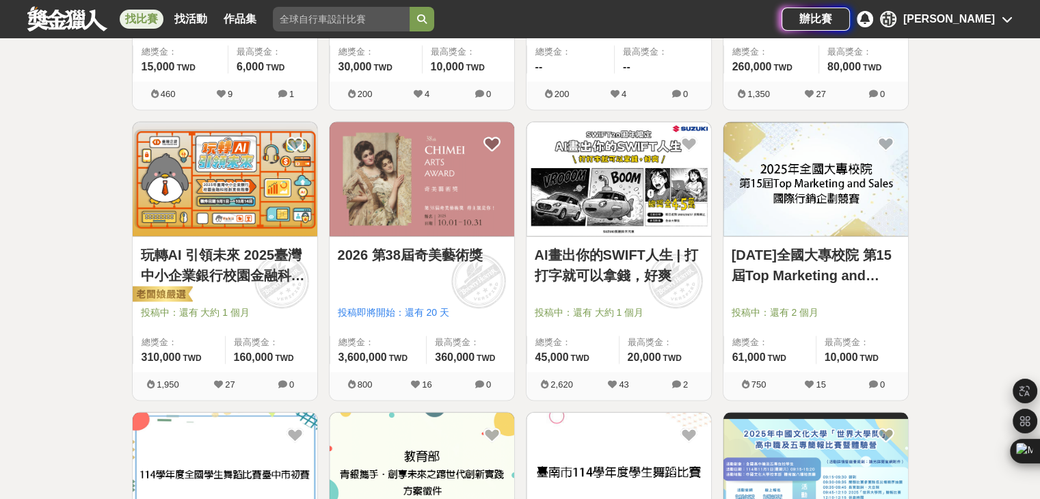
scroll to position [2188, 0]
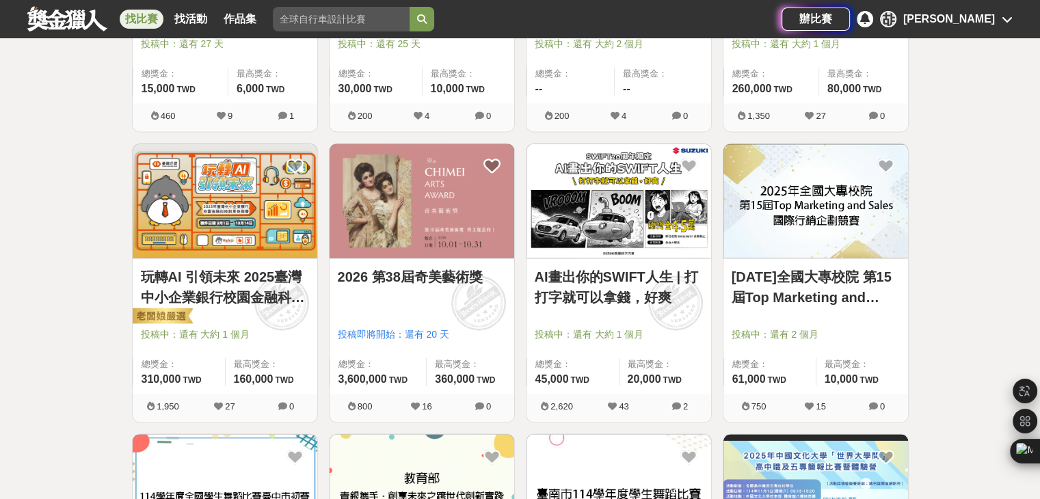
click at [291, 147] on img at bounding box center [225, 201] width 185 height 114
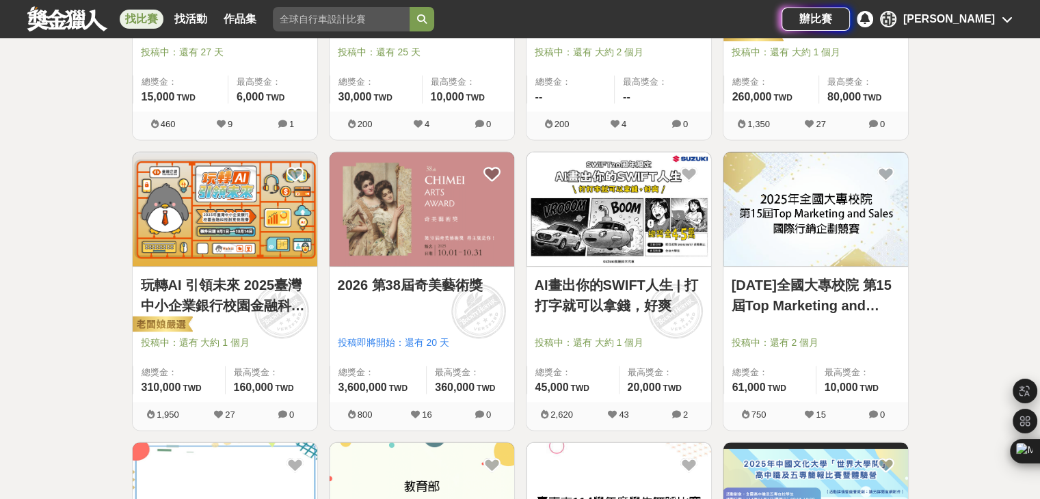
scroll to position [2188, 0]
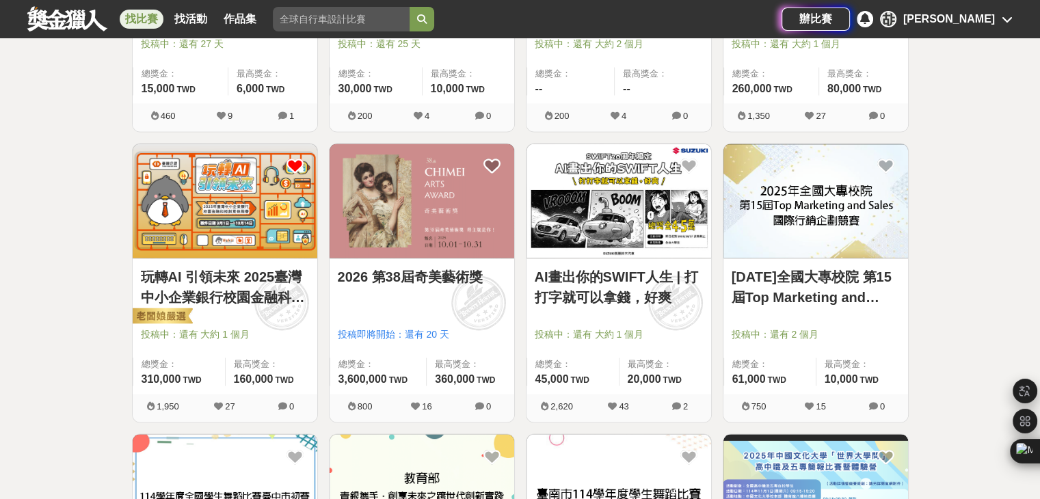
click at [295, 167] on icon at bounding box center [294, 165] width 17 height 17
click at [682, 162] on icon at bounding box center [688, 165] width 17 height 17
click at [689, 161] on icon at bounding box center [688, 165] width 17 height 17
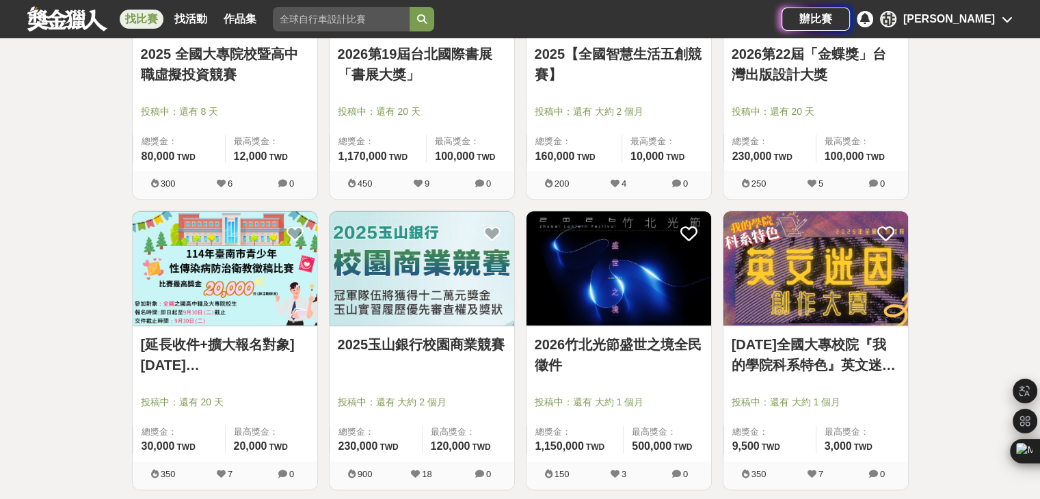
scroll to position [1572, 0]
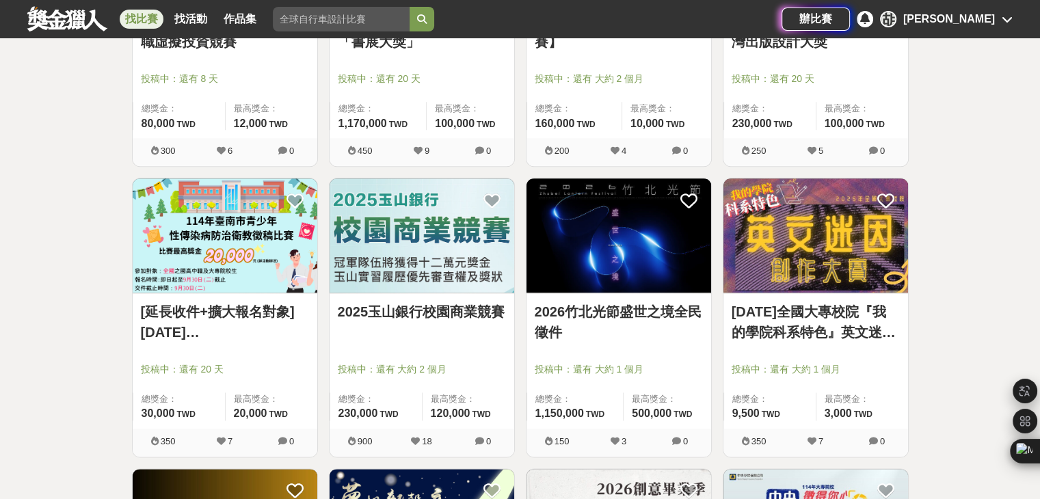
click at [179, 250] on img at bounding box center [225, 235] width 185 height 114
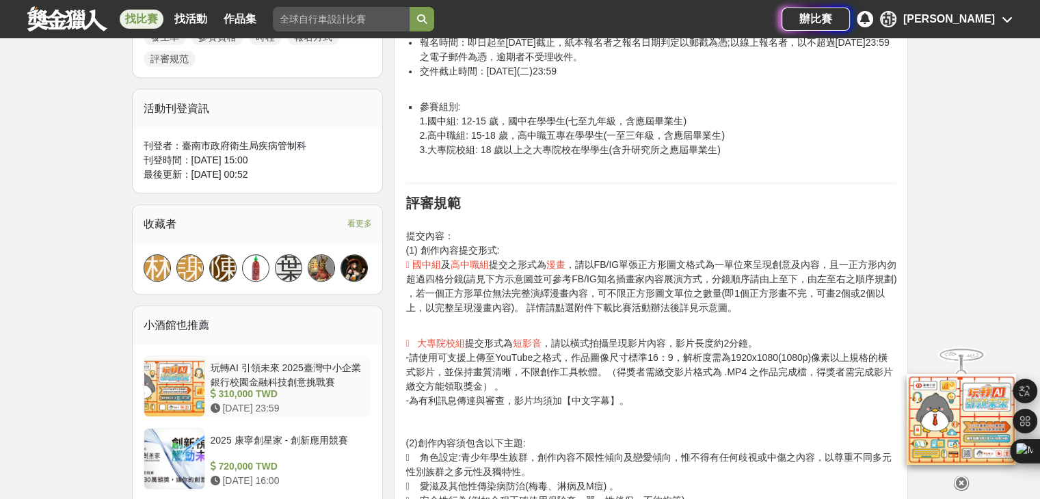
scroll to position [889, 0]
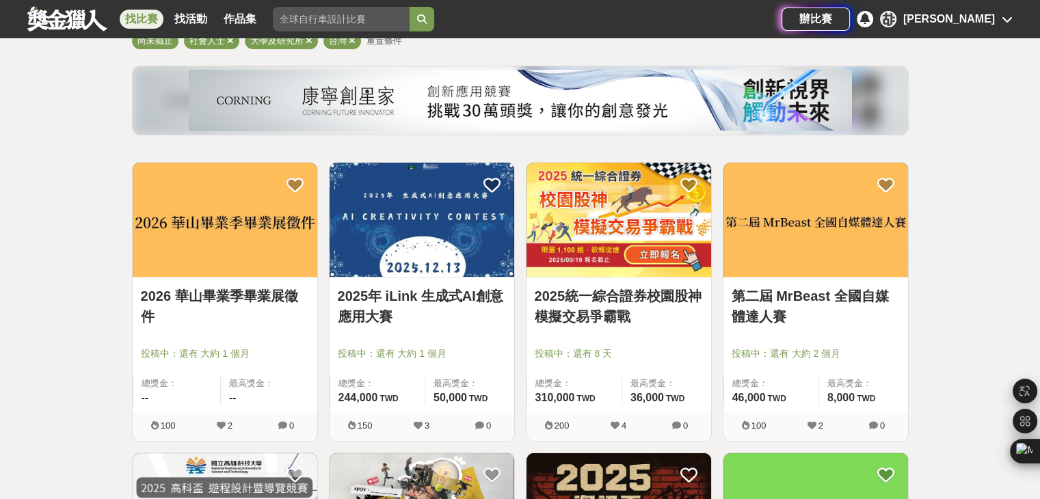
scroll to position [68, 0]
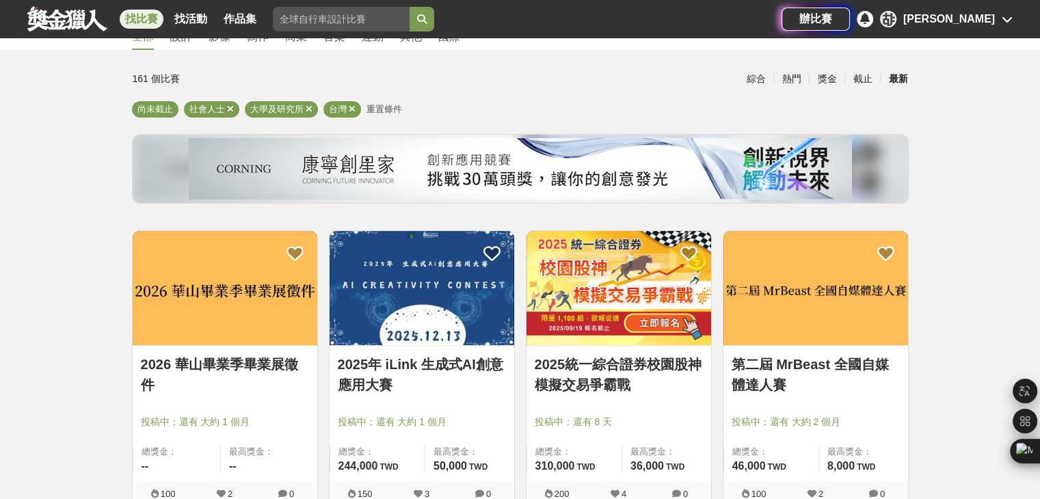
click at [438, 294] on img at bounding box center [421, 288] width 185 height 114
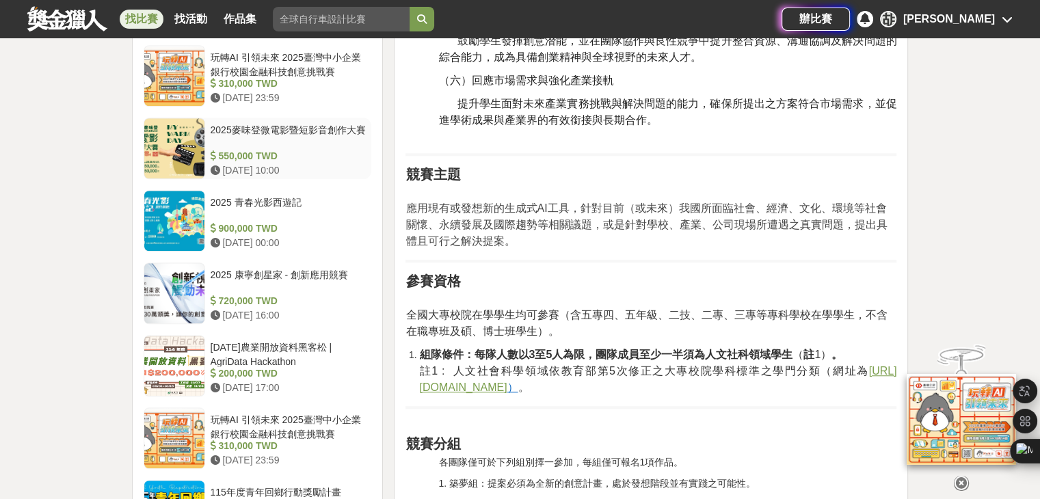
scroll to position [1094, 0]
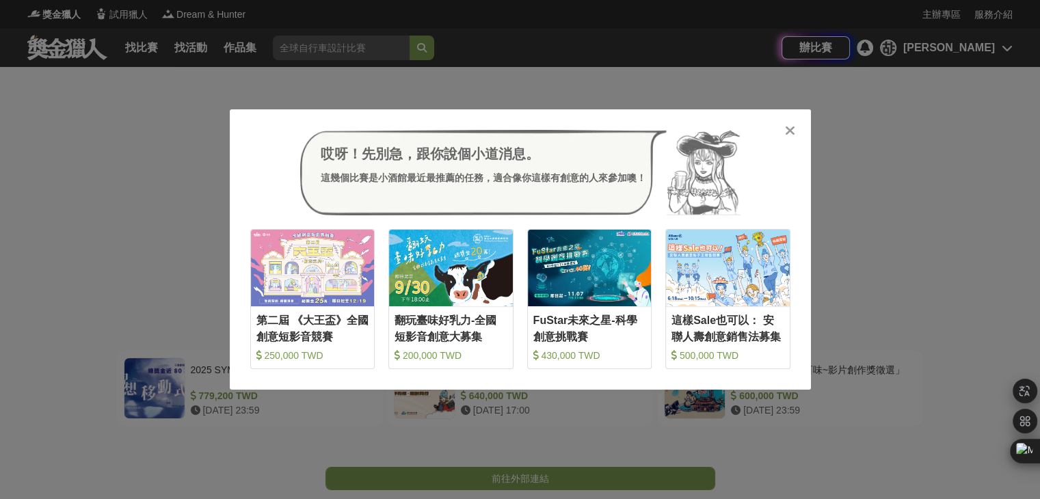
click at [153, 135] on div "哎呀！先別急，跟你說個小道消息。 這幾個比賽是小酒館最近最推薦的任務，適合像你這樣有創意的人來參加噢！ 收藏 第二屆 《大王盃》全國創意短影音競賽 250,0…" at bounding box center [520, 249] width 1040 height 499
